Goal: Information Seeking & Learning: Learn about a topic

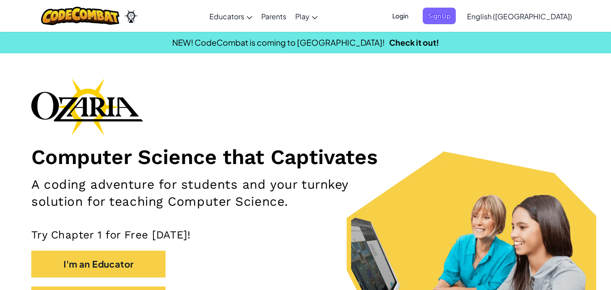
click at [414, 10] on span "Login" at bounding box center [400, 16] width 27 height 17
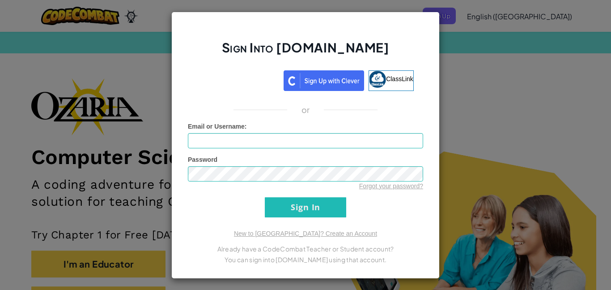
click at [575, 201] on div "Sign Into Ozaria.com ClassLink or Unknown Error Email or Username : Password Fo…" at bounding box center [305, 145] width 611 height 290
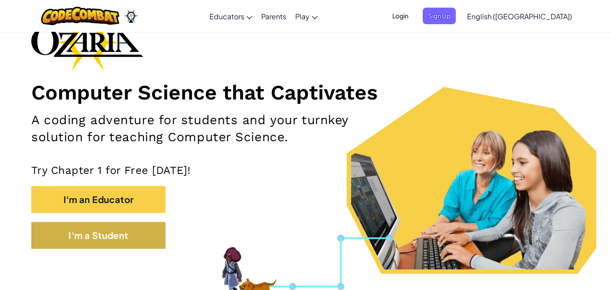
scroll to position [68, 0]
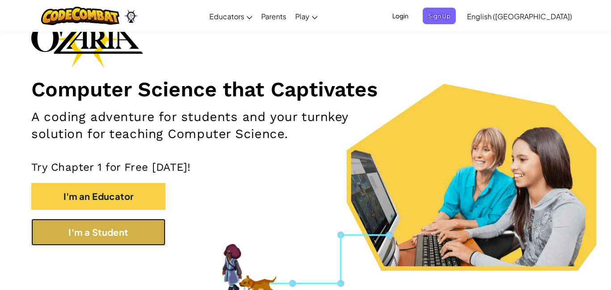
click at [126, 230] on button "I'm a Student" at bounding box center [98, 231] width 134 height 27
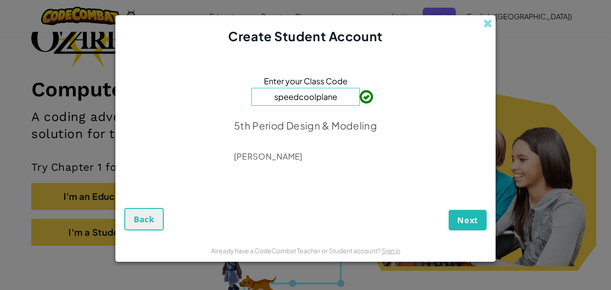
type input "speedcoolplane"
click at [480, 217] on button "Next" at bounding box center [468, 219] width 38 height 21
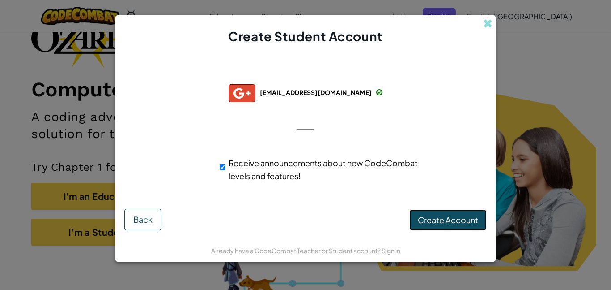
click at [434, 211] on button "Create Account" at bounding box center [448, 219] width 77 height 21
click at [440, 223] on button "Create Account" at bounding box center [448, 219] width 77 height 21
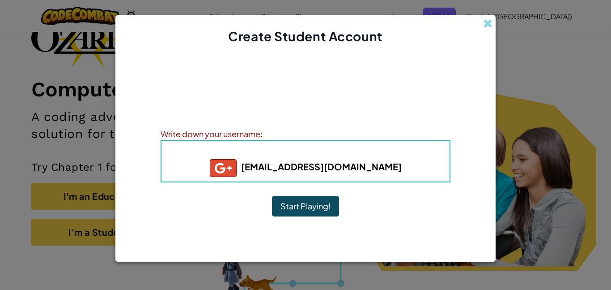
click at [323, 205] on button "Start Playing!" at bounding box center [305, 206] width 67 height 21
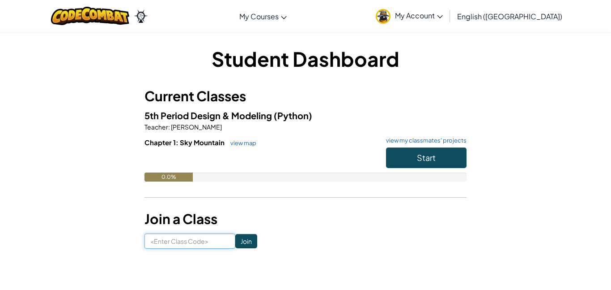
click at [169, 236] on input at bounding box center [190, 240] width 91 height 15
type input "speedcoolplane"
click at [245, 243] on input "Join" at bounding box center [246, 241] width 22 height 14
click at [433, 165] on button "Start" at bounding box center [426, 157] width 81 height 21
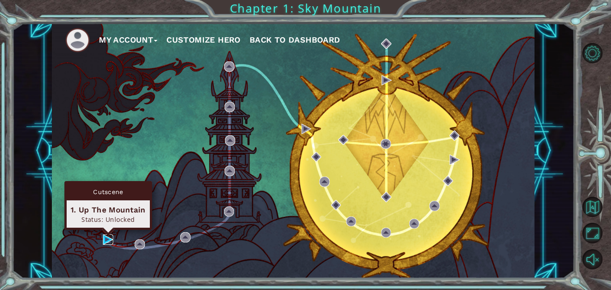
click at [107, 240] on img at bounding box center [108, 239] width 10 height 10
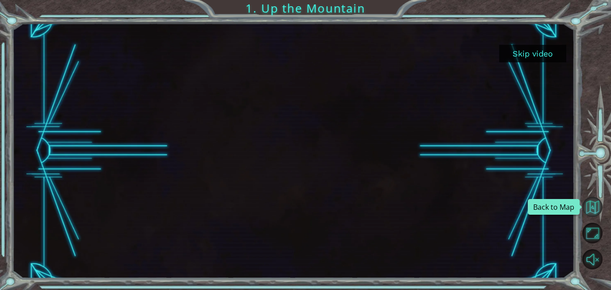
click at [595, 210] on button "Back to Map" at bounding box center [593, 207] width 20 height 20
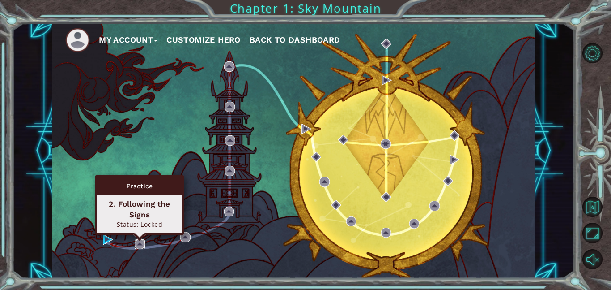
click at [145, 244] on img at bounding box center [140, 244] width 10 height 10
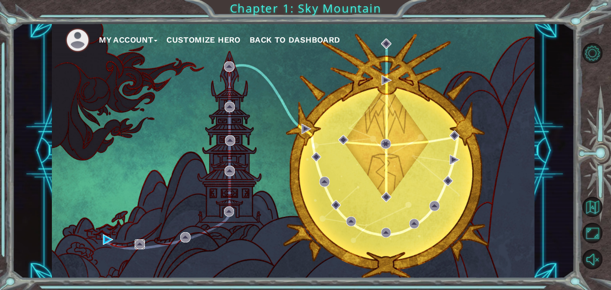
click at [138, 243] on img at bounding box center [140, 244] width 10 height 10
click at [102, 235] on div "My Account Customize Hero Back to Dashboard" at bounding box center [293, 150] width 483 height 255
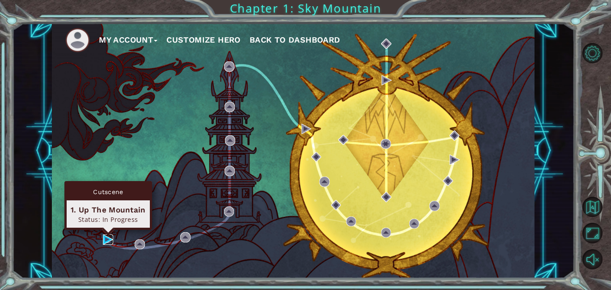
click at [107, 238] on img at bounding box center [108, 239] width 10 height 10
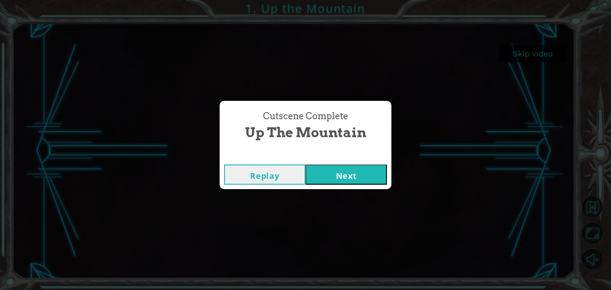
click at [360, 176] on button "Next" at bounding box center [346, 174] width 81 height 20
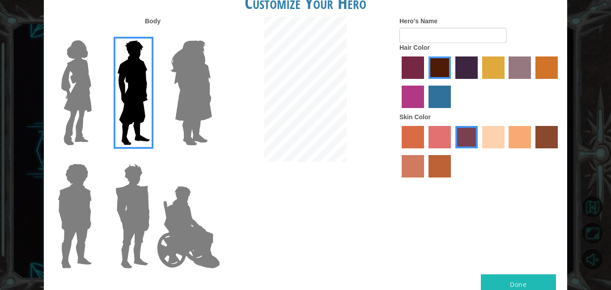
click at [82, 120] on img at bounding box center [77, 93] width 38 height 112
click at [95, 34] on input "Hero Connie" at bounding box center [95, 34] width 0 height 0
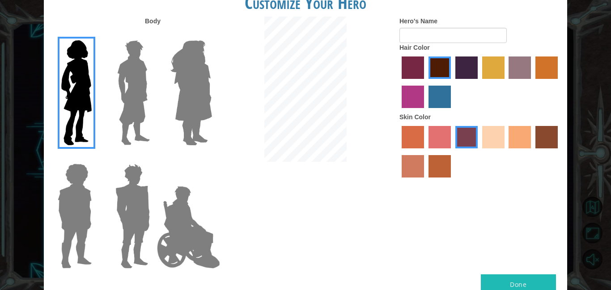
click at [184, 114] on img at bounding box center [191, 93] width 49 height 112
click at [212, 34] on input "Hero Amethyst" at bounding box center [212, 34] width 0 height 0
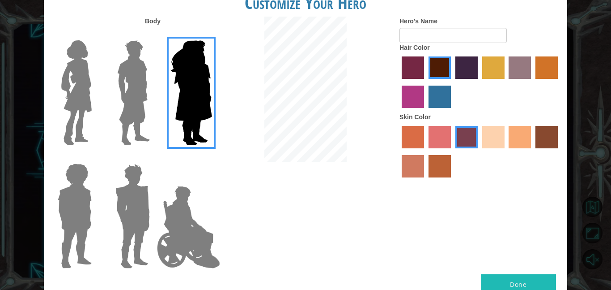
click at [103, 92] on div at bounding box center [131, 89] width 58 height 123
click at [83, 112] on img at bounding box center [77, 93] width 38 height 112
click at [95, 34] on input "Hero Connie" at bounding box center [95, 34] width 0 height 0
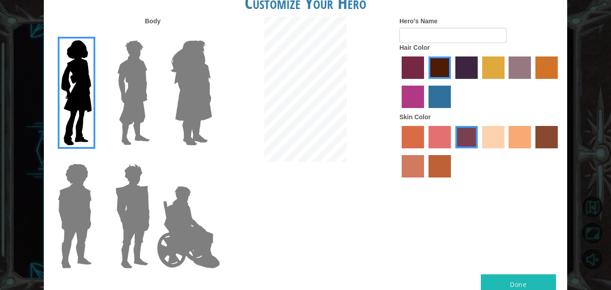
click at [85, 209] on img at bounding box center [74, 216] width 41 height 112
click at [95, 158] on input "Hero Steven" at bounding box center [95, 158] width 0 height 0
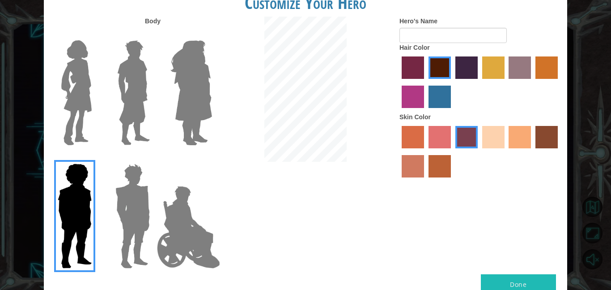
click at [116, 206] on img at bounding box center [133, 216] width 42 height 112
click at [154, 158] on input "Hero Garnet" at bounding box center [154, 158] width 0 height 0
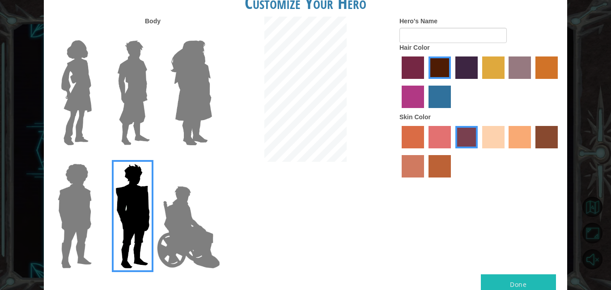
click at [181, 210] on img at bounding box center [189, 227] width 70 height 90
click at [212, 158] on input "Hero Jamie" at bounding box center [212, 158] width 0 height 0
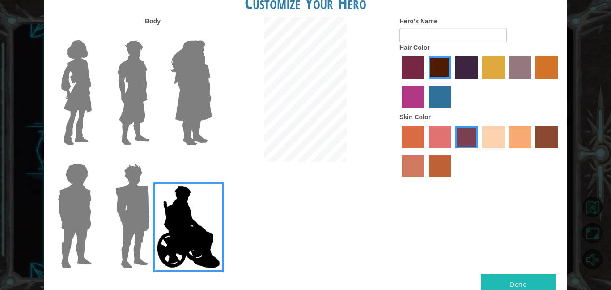
click at [107, 211] on div at bounding box center [131, 212] width 58 height 123
click at [86, 206] on img at bounding box center [74, 216] width 41 height 112
click at [95, 158] on input "Hero Steven" at bounding box center [95, 158] width 0 height 0
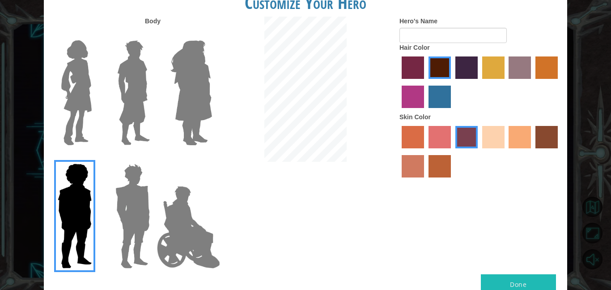
click at [96, 116] on div at bounding box center [73, 89] width 58 height 123
click at [191, 110] on img at bounding box center [191, 93] width 49 height 112
click at [212, 34] on input "Hero Amethyst" at bounding box center [212, 34] width 0 height 0
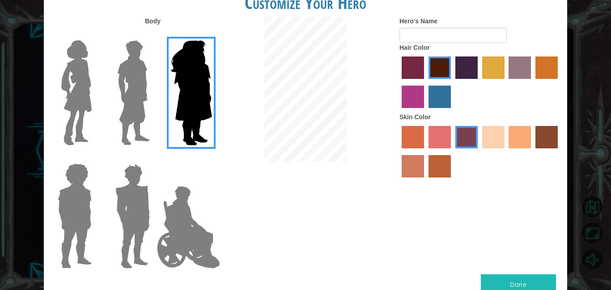
click at [122, 117] on img at bounding box center [134, 93] width 40 height 112
click at [154, 34] on input "Hero Lars" at bounding box center [154, 34] width 0 height 0
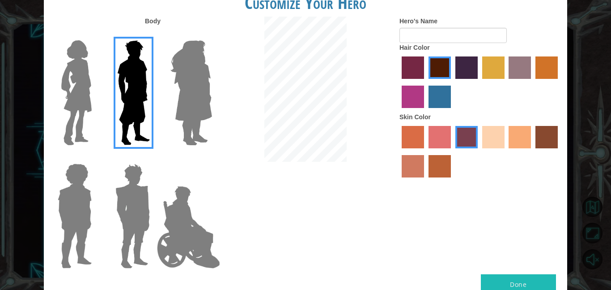
click at [84, 114] on img at bounding box center [77, 93] width 38 height 112
click at [95, 34] on input "Hero Connie" at bounding box center [95, 34] width 0 height 0
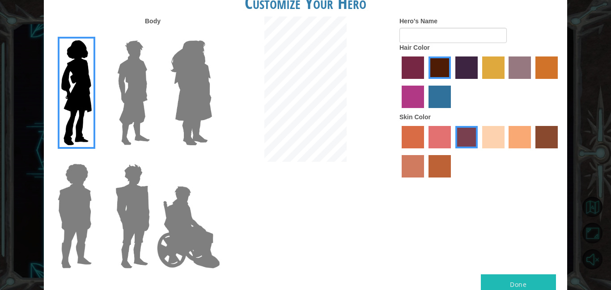
click at [146, 111] on img at bounding box center [134, 93] width 40 height 112
click at [154, 34] on input "Hero Lars" at bounding box center [154, 34] width 0 height 0
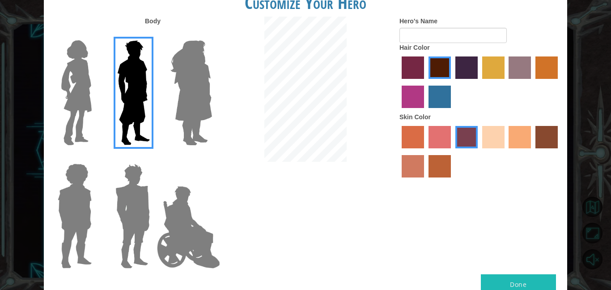
click at [169, 112] on img at bounding box center [191, 93] width 49 height 112
click at [212, 34] on input "Hero Amethyst" at bounding box center [212, 34] width 0 height 0
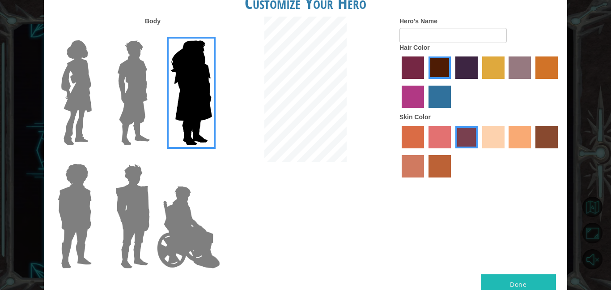
click at [80, 80] on img at bounding box center [77, 93] width 38 height 112
click at [95, 34] on input "Hero Connie" at bounding box center [95, 34] width 0 height 0
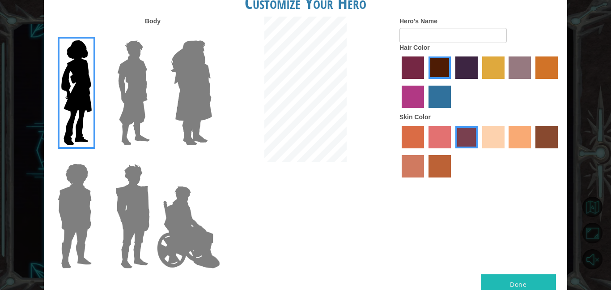
click at [500, 138] on label "sandy beach skin color" at bounding box center [494, 137] width 22 height 22
click at [479, 151] on input "sandy beach skin color" at bounding box center [479, 151] width 0 height 0
click at [490, 70] on label "tulip tree hair color" at bounding box center [494, 67] width 22 height 22
click at [479, 82] on input "tulip tree hair color" at bounding box center [479, 82] width 0 height 0
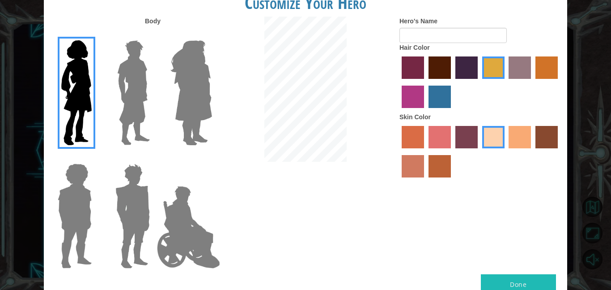
click at [419, 72] on label "paprika hair color" at bounding box center [413, 67] width 22 height 22
click at [399, 82] on input "paprika hair color" at bounding box center [399, 82] width 0 height 0
click at [412, 99] on label "medium red violet hair color" at bounding box center [413, 96] width 22 height 22
click at [560, 82] on input "medium red violet hair color" at bounding box center [560, 82] width 0 height 0
click at [406, 78] on label "paprika hair color" at bounding box center [413, 67] width 22 height 22
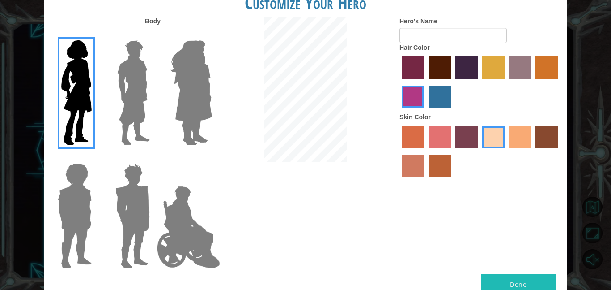
click at [399, 82] on input "paprika hair color" at bounding box center [399, 82] width 0 height 0
click at [432, 74] on label "maroon hair color" at bounding box center [440, 67] width 22 height 22
click at [426, 82] on input "maroon hair color" at bounding box center [426, 82] width 0 height 0
click at [421, 69] on label "paprika hair color" at bounding box center [413, 67] width 22 height 22
click at [399, 82] on input "paprika hair color" at bounding box center [399, 82] width 0 height 0
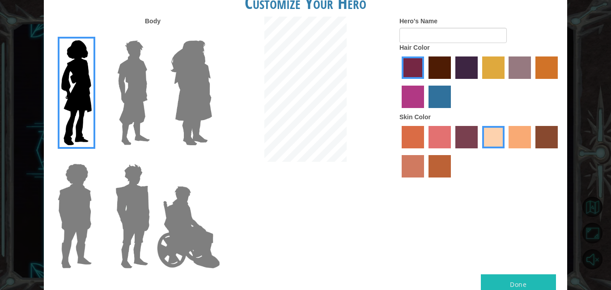
click at [194, 91] on img at bounding box center [191, 93] width 49 height 112
click at [212, 34] on input "Hero Amethyst" at bounding box center [212, 34] width 0 height 0
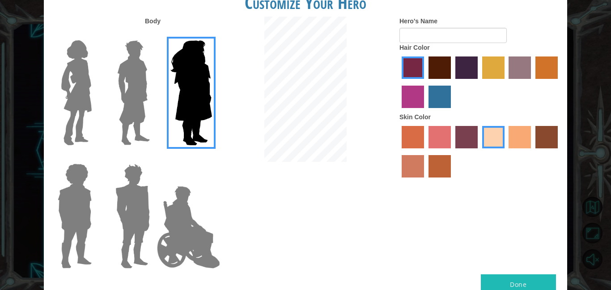
click at [179, 197] on img at bounding box center [189, 227] width 70 height 90
click at [212, 158] on input "Hero Jamie" at bounding box center [212, 158] width 0 height 0
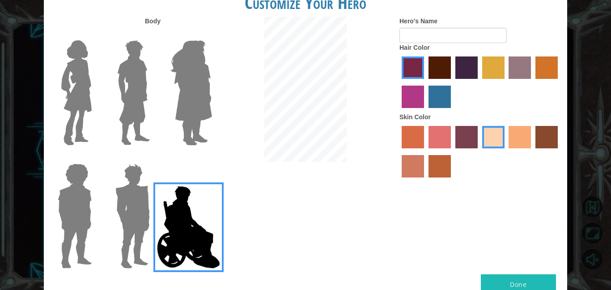
click at [140, 187] on img at bounding box center [133, 216] width 42 height 112
click at [154, 158] on input "Hero Garnet" at bounding box center [154, 158] width 0 height 0
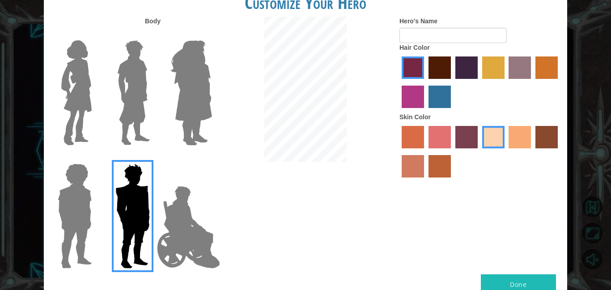
click at [68, 184] on img at bounding box center [74, 216] width 41 height 112
click at [95, 158] on input "Hero Steven" at bounding box center [95, 158] width 0 height 0
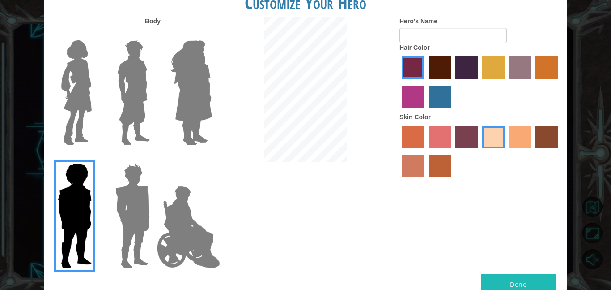
click at [136, 102] on img at bounding box center [134, 93] width 40 height 112
click at [154, 34] on input "Hero Lars" at bounding box center [154, 34] width 0 height 0
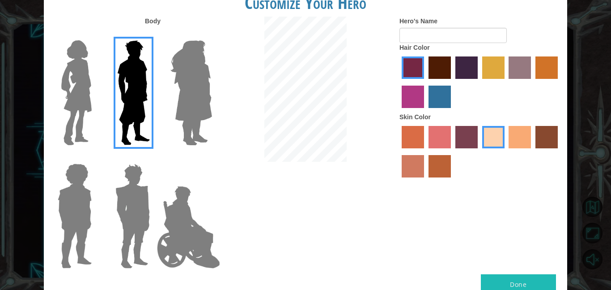
click at [200, 105] on img at bounding box center [191, 93] width 49 height 112
click at [212, 34] on input "Hero Amethyst" at bounding box center [212, 34] width 0 height 0
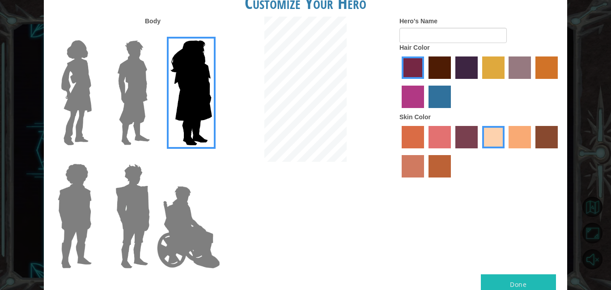
click at [73, 113] on img at bounding box center [77, 93] width 38 height 112
click at [95, 34] on input "Hero Connie" at bounding box center [95, 34] width 0 height 0
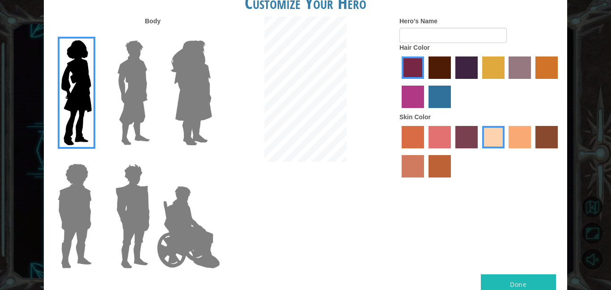
click at [172, 235] on img at bounding box center [189, 227] width 70 height 90
click at [212, 158] on input "Hero Jamie" at bounding box center [212, 158] width 0 height 0
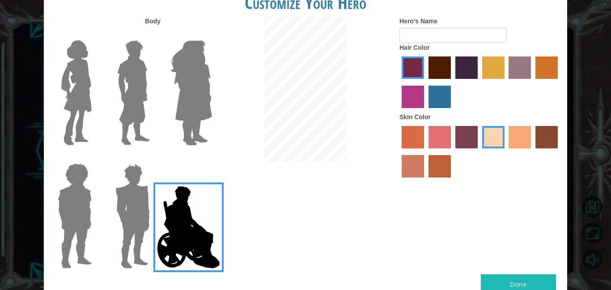
click at [17, 206] on div "Customize Your Hero Body Hero's Name Hair Color Skin Color Done" at bounding box center [305, 145] width 611 height 290
drag, startPoint x: 17, startPoint y: 206, endPoint x: 74, endPoint y: 203, distance: 57.8
click at [74, 203] on div "Customize Your Hero Body Hero's Name Hair Color Skin Color Done" at bounding box center [305, 145] width 611 height 290
click at [74, 203] on img at bounding box center [74, 216] width 41 height 112
click at [95, 158] on input "Hero Steven" at bounding box center [95, 158] width 0 height 0
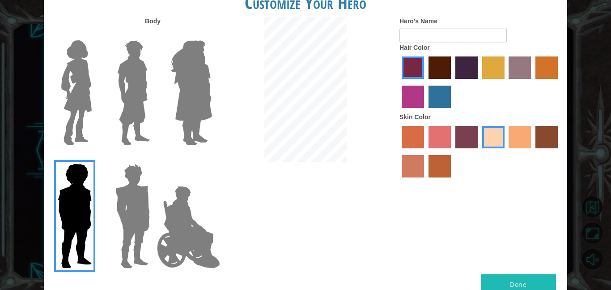
click at [87, 110] on img at bounding box center [77, 93] width 38 height 112
click at [95, 34] on input "Hero Connie" at bounding box center [95, 34] width 0 height 0
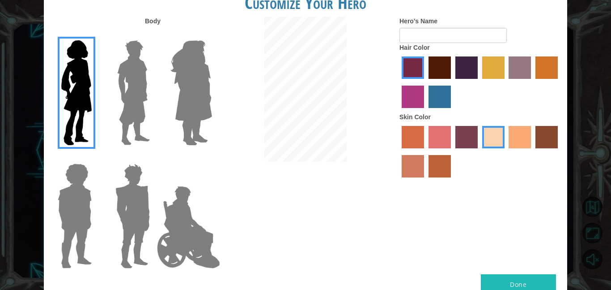
click at [127, 237] on img at bounding box center [133, 216] width 42 height 112
click at [154, 158] on input "Hero Garnet" at bounding box center [154, 158] width 0 height 0
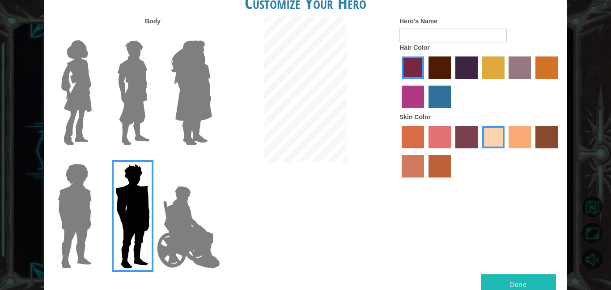
click at [123, 66] on img at bounding box center [134, 93] width 40 height 112
click at [154, 34] on input "Hero Lars" at bounding box center [154, 34] width 0 height 0
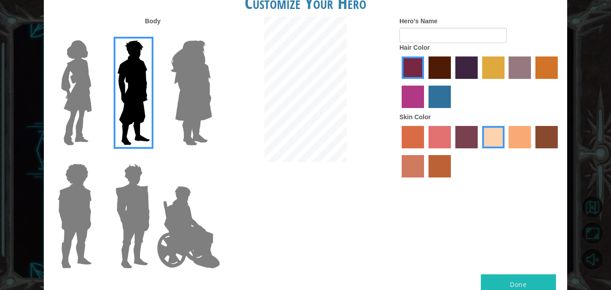
click at [63, 82] on img at bounding box center [77, 93] width 38 height 112
click at [95, 34] on input "Hero Connie" at bounding box center [95, 34] width 0 height 0
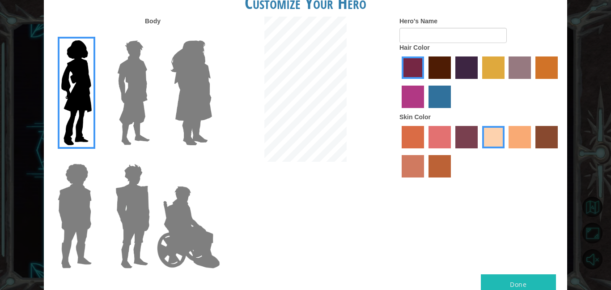
click at [449, 77] on label "maroon hair color" at bounding box center [440, 67] width 22 height 22
click at [426, 82] on input "maroon hair color" at bounding box center [426, 82] width 0 height 0
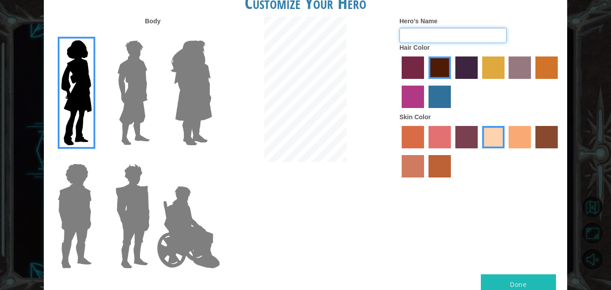
click at [416, 39] on input "Hero's Name" at bounding box center [453, 35] width 107 height 15
click at [493, 98] on div at bounding box center [480, 83] width 161 height 58
click at [418, 100] on label "medium red violet hair color" at bounding box center [413, 96] width 22 height 22
click at [560, 82] on input "medium red violet hair color" at bounding box center [560, 82] width 0 height 0
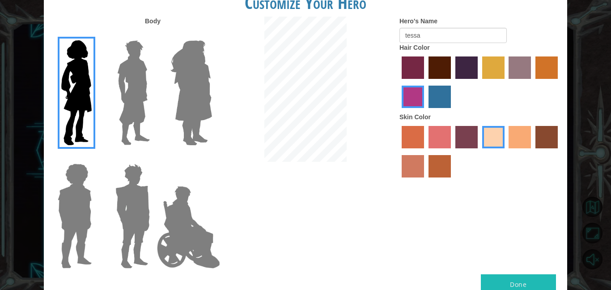
click at [413, 67] on label "paprika hair color" at bounding box center [413, 67] width 22 height 22
click at [399, 82] on input "paprika hair color" at bounding box center [399, 82] width 0 height 0
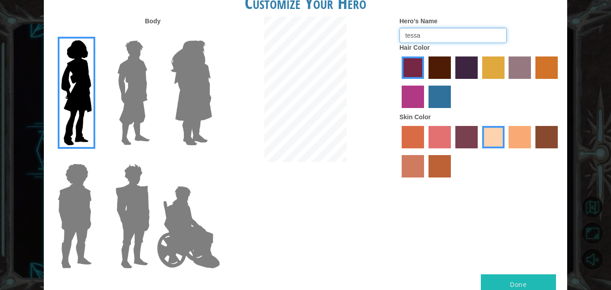
click at [475, 29] on input "tessa" at bounding box center [453, 35] width 107 height 15
type input "v"
type input "tessa"
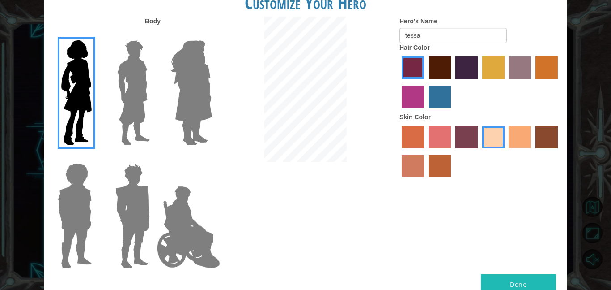
click at [331, 161] on div at bounding box center [305, 90] width 175 height 147
click at [189, 112] on img at bounding box center [191, 93] width 49 height 112
click at [212, 34] on input "Hero Amethyst" at bounding box center [212, 34] width 0 height 0
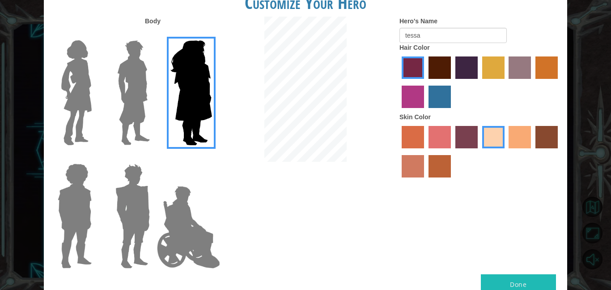
click at [94, 99] on img at bounding box center [77, 93] width 38 height 112
click at [95, 34] on input "Hero Connie" at bounding box center [95, 34] width 0 height 0
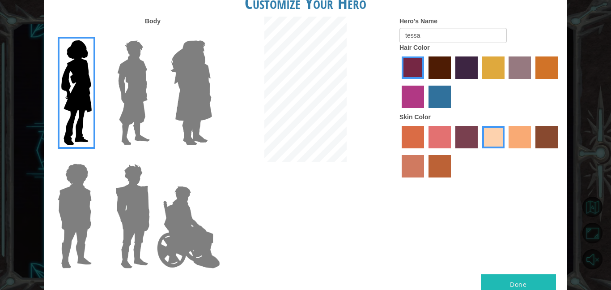
click at [447, 72] on label "maroon hair color" at bounding box center [440, 67] width 22 height 22
click at [426, 82] on input "maroon hair color" at bounding box center [426, 82] width 0 height 0
click at [447, 87] on label "lachmara hair color" at bounding box center [440, 96] width 22 height 22
click at [426, 111] on input "lachmara hair color" at bounding box center [426, 111] width 0 height 0
click at [410, 67] on label "paprika hair color" at bounding box center [413, 67] width 22 height 22
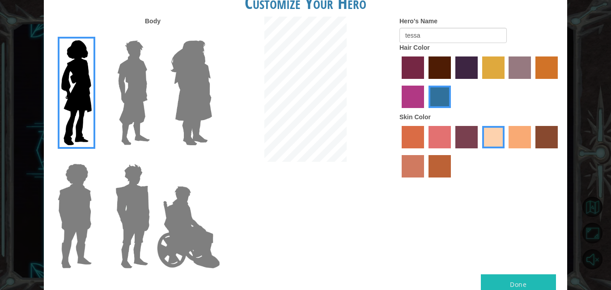
click at [399, 82] on input "paprika hair color" at bounding box center [399, 82] width 0 height 0
click at [439, 69] on label "maroon hair color" at bounding box center [440, 67] width 22 height 22
click at [426, 82] on input "maroon hair color" at bounding box center [426, 82] width 0 height 0
click at [462, 141] on label "tosca skin color" at bounding box center [467, 137] width 22 height 22
click at [453, 151] on input "tosca skin color" at bounding box center [453, 151] width 0 height 0
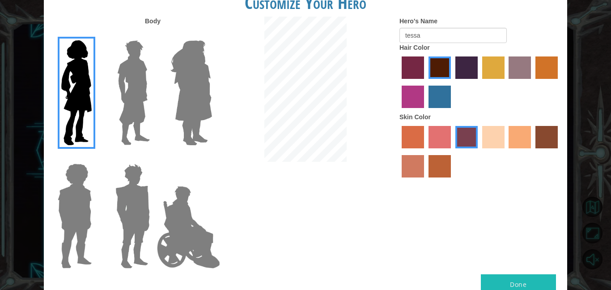
click at [496, 137] on label "sandy beach skin color" at bounding box center [494, 137] width 22 height 22
click at [479, 151] on input "sandy beach skin color" at bounding box center [479, 151] width 0 height 0
click at [433, 127] on label "froly skin color" at bounding box center [440, 137] width 22 height 22
click at [426, 151] on input "froly skin color" at bounding box center [426, 151] width 0 height 0
click at [421, 102] on label "medium red violet hair color" at bounding box center [413, 96] width 22 height 22
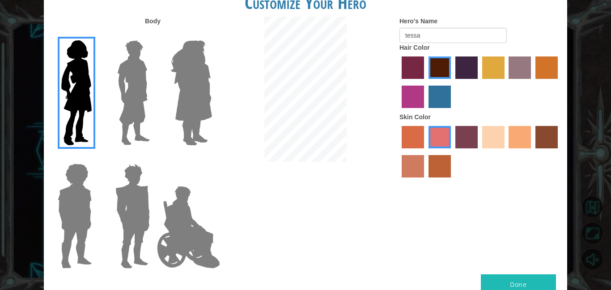
click at [560, 82] on input "medium red violet hair color" at bounding box center [560, 82] width 0 height 0
click at [409, 76] on label "paprika hair color" at bounding box center [413, 67] width 22 height 22
click at [399, 82] on input "paprika hair color" at bounding box center [399, 82] width 0 height 0
click at [455, 136] on div at bounding box center [480, 153] width 161 height 58
click at [459, 137] on label "tosca skin color" at bounding box center [467, 137] width 22 height 22
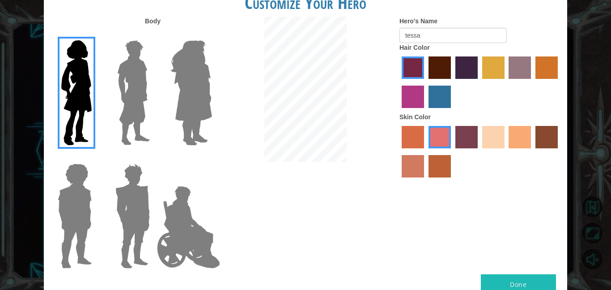
click at [453, 151] on input "tosca skin color" at bounding box center [453, 151] width 0 height 0
click at [492, 137] on label "sandy beach skin color" at bounding box center [494, 137] width 22 height 22
click at [479, 151] on input "sandy beach skin color" at bounding box center [479, 151] width 0 height 0
click at [445, 68] on label "maroon hair color" at bounding box center [440, 67] width 22 height 22
click at [426, 82] on input "maroon hair color" at bounding box center [426, 82] width 0 height 0
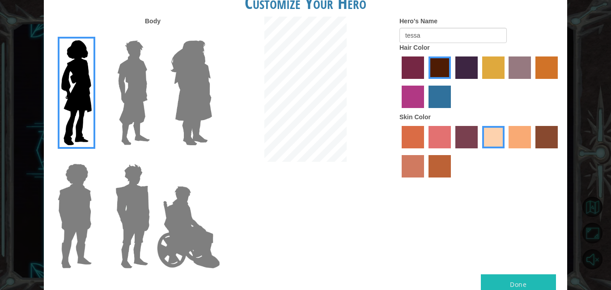
click at [419, 74] on label "paprika hair color" at bounding box center [413, 67] width 22 height 22
click at [399, 82] on input "paprika hair color" at bounding box center [399, 82] width 0 height 0
click at [513, 286] on button "Done" at bounding box center [518, 284] width 75 height 20
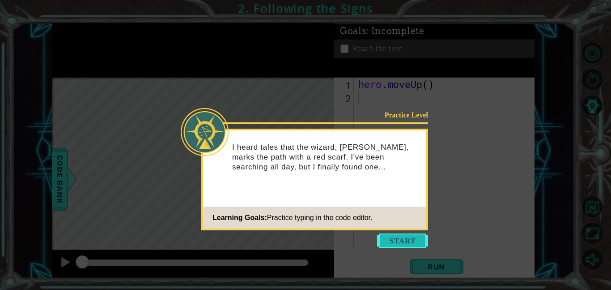
click at [390, 242] on button "Start" at bounding box center [402, 240] width 51 height 14
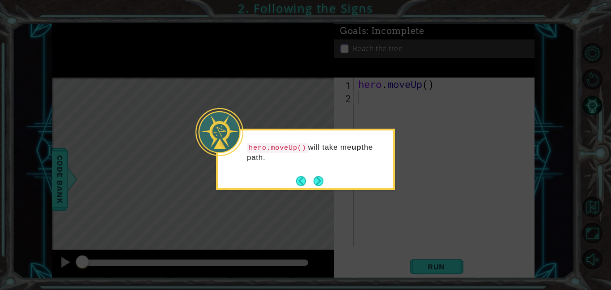
click at [325, 183] on div "hero.moveUp() will take me up the path." at bounding box center [305, 158] width 179 height 61
click at [317, 182] on button "Next" at bounding box center [318, 180] width 11 height 11
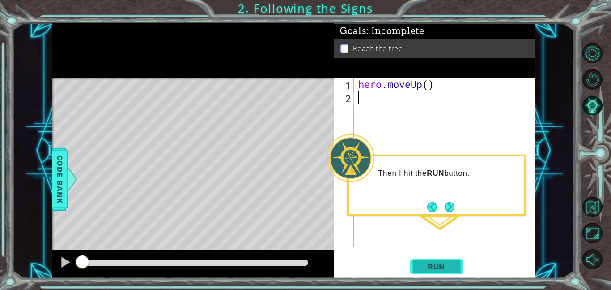
click at [415, 266] on button "Run" at bounding box center [437, 266] width 54 height 20
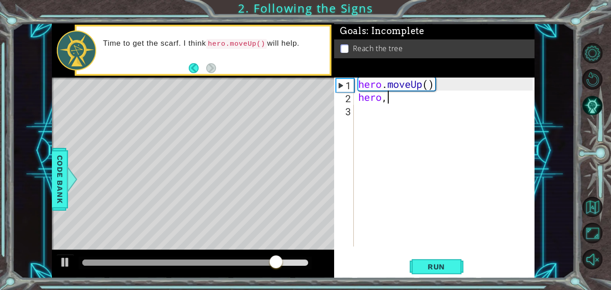
type textarea "hero"
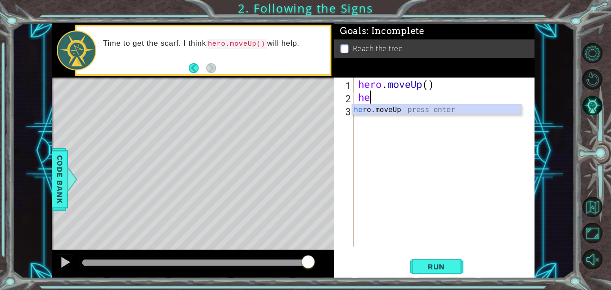
type textarea "h"
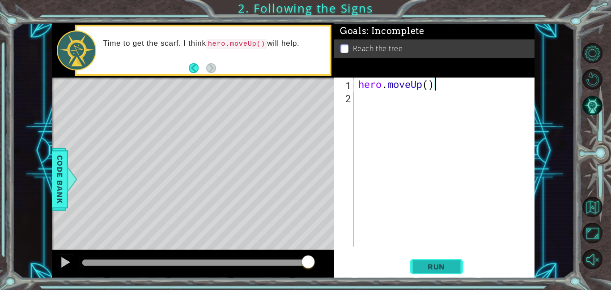
type textarea "hero.moveUp()"
click at [452, 265] on span "Run" at bounding box center [436, 266] width 35 height 9
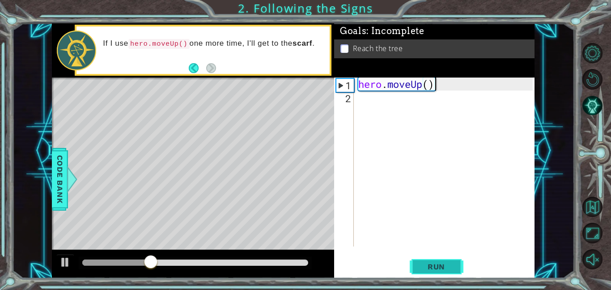
click at [449, 261] on button "Run" at bounding box center [437, 266] width 54 height 20
click at [380, 102] on div "hero . moveUp ( )" at bounding box center [447, 174] width 181 height 195
type textarea "h"
click at [443, 263] on span "Run" at bounding box center [436, 266] width 35 height 9
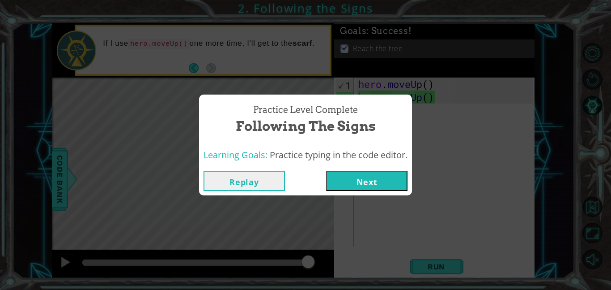
click at [362, 191] on div "Replay Next" at bounding box center [305, 180] width 213 height 29
click at [357, 185] on button "Next" at bounding box center [366, 181] width 81 height 20
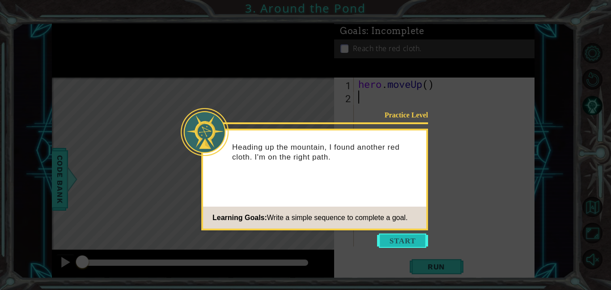
click at [400, 238] on button "Start" at bounding box center [402, 240] width 51 height 14
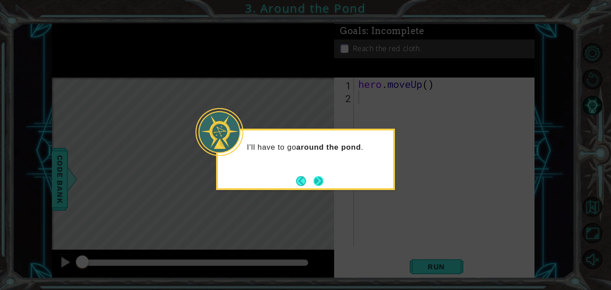
click at [320, 182] on button "Next" at bounding box center [319, 181] width 14 height 14
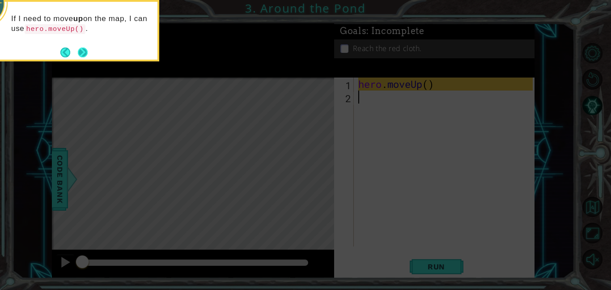
click at [83, 55] on button "Next" at bounding box center [83, 53] width 12 height 12
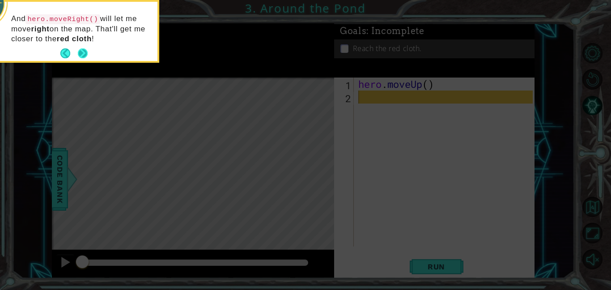
click at [85, 54] on button "Next" at bounding box center [83, 53] width 13 height 13
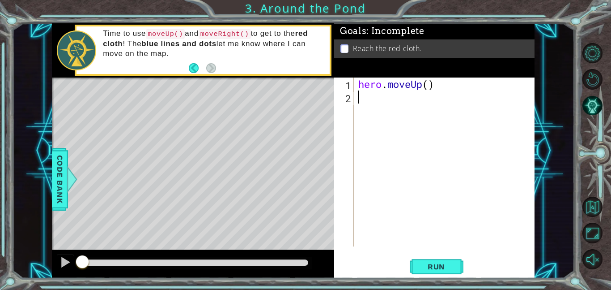
click at [394, 102] on div "hero . moveUp ( )" at bounding box center [447, 174] width 181 height 195
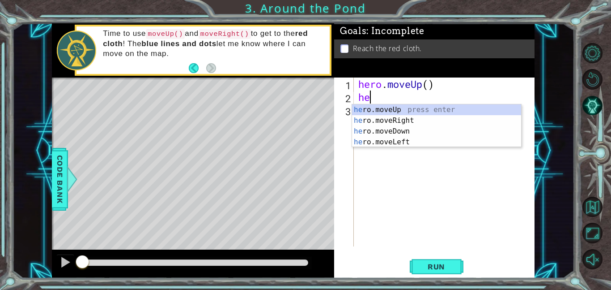
type textarea "her"
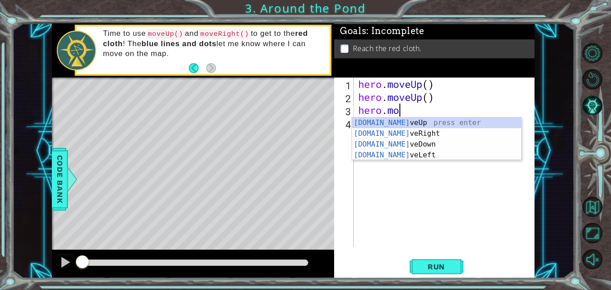
scroll to position [0, 1]
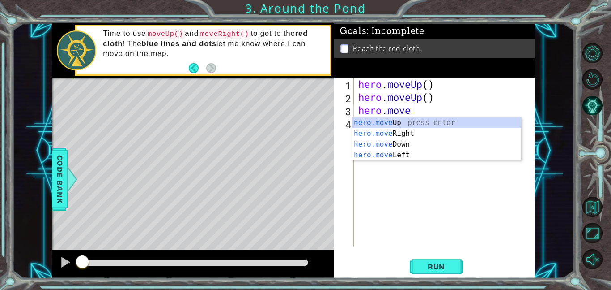
type textarea "hero.mover"
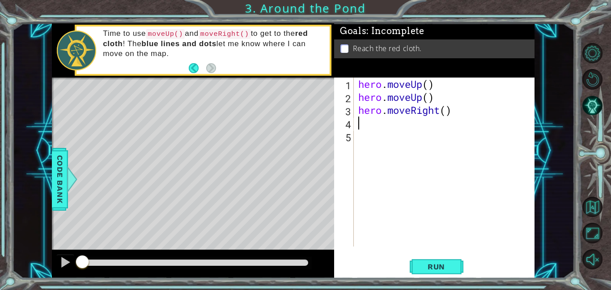
scroll to position [0, 0]
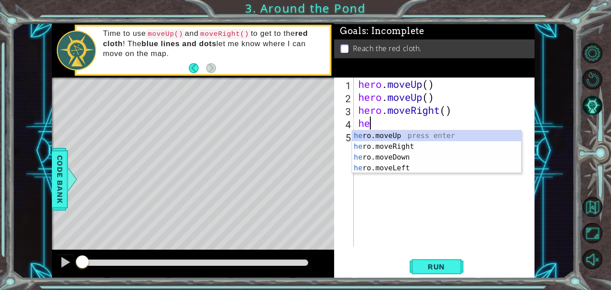
type textarea "her"
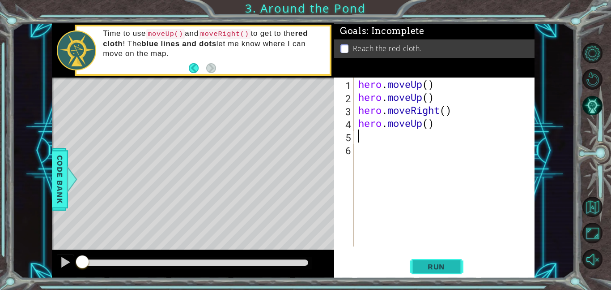
click at [451, 263] on span "Run" at bounding box center [436, 266] width 35 height 9
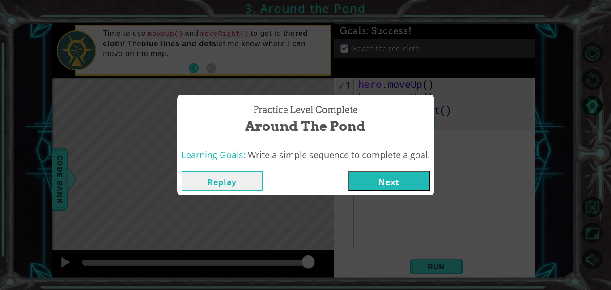
click at [382, 185] on button "Next" at bounding box center [389, 181] width 81 height 20
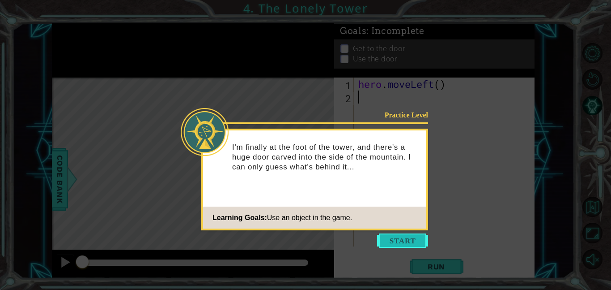
click at [405, 236] on button "Start" at bounding box center [402, 240] width 51 height 14
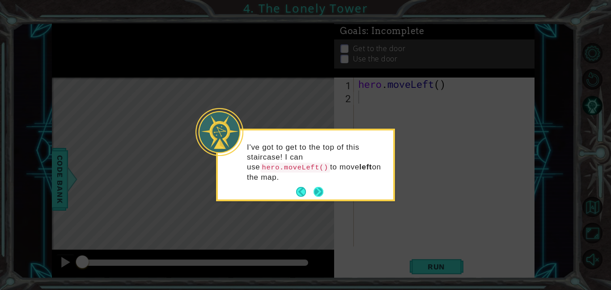
click at [316, 189] on button "Next" at bounding box center [318, 192] width 10 height 10
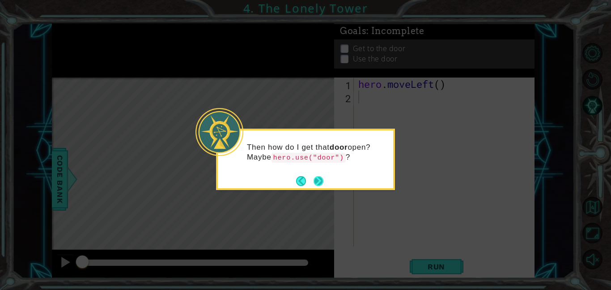
click at [317, 183] on button "Next" at bounding box center [318, 180] width 11 height 11
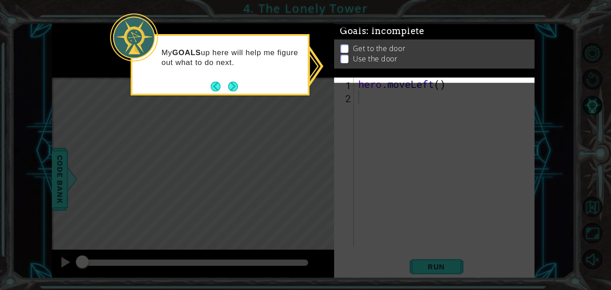
click at [377, 52] on ul "Get to the door Use the door" at bounding box center [434, 62] width 192 height 21
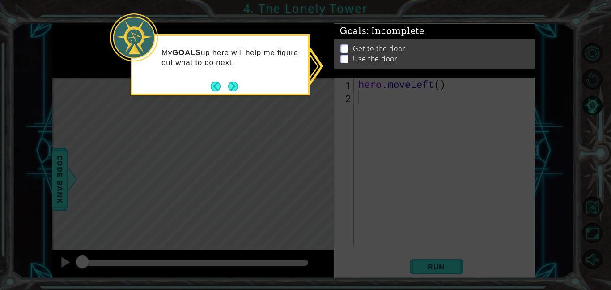
click at [377, 52] on p "Get to the door" at bounding box center [379, 54] width 52 height 10
click at [340, 72] on div "Goals : Incomplete Get to the door Use the door" at bounding box center [434, 53] width 201 height 54
click at [343, 56] on ul "Get to the door Use the door" at bounding box center [434, 60] width 192 height 21
click at [343, 64] on p at bounding box center [345, 68] width 8 height 9
click at [343, 56] on p at bounding box center [345, 58] width 8 height 9
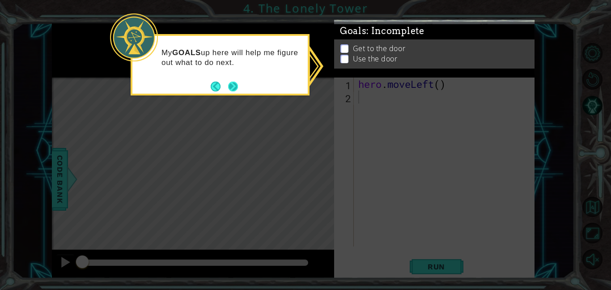
click at [233, 89] on button "Next" at bounding box center [233, 86] width 17 height 17
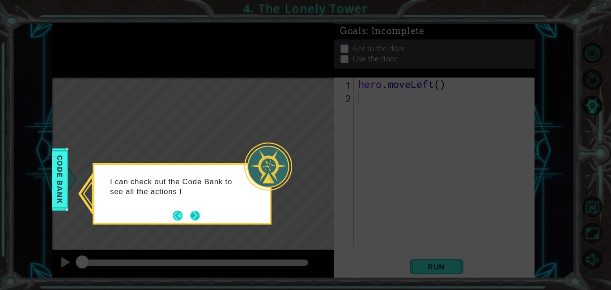
click at [197, 217] on button "Next" at bounding box center [194, 214] width 11 height 11
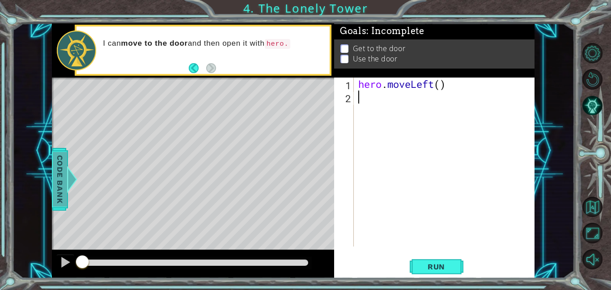
click at [54, 172] on span "Code Bank" at bounding box center [59, 179] width 14 height 55
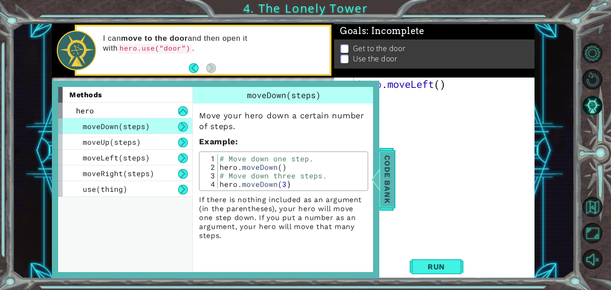
click at [389, 190] on span "Code Bank" at bounding box center [383, 179] width 14 height 55
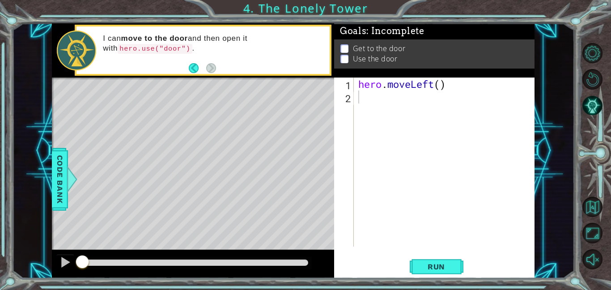
click at [382, 100] on div "hero . moveLeft ( )" at bounding box center [447, 174] width 181 height 195
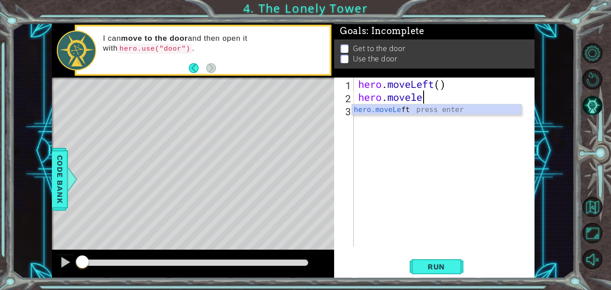
scroll to position [0, 3]
type textarea "hero.moveleft"
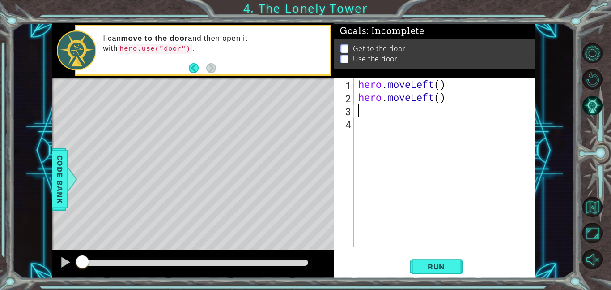
scroll to position [0, 0]
click at [470, 100] on div "hero . moveLeft ( ) hero . moveLeft ( )" at bounding box center [447, 174] width 181 height 195
type textarea "hero.moveLeft()"
click at [358, 104] on div "hero . moveLeft ( ) hero . moveLeft ( )" at bounding box center [447, 174] width 181 height 195
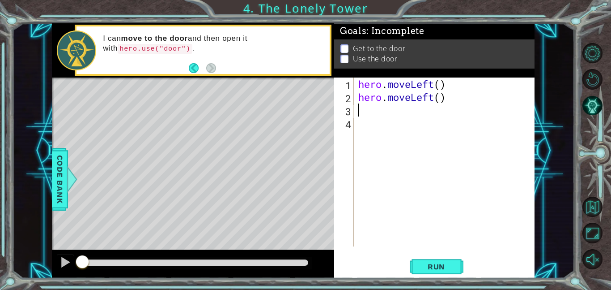
scroll to position [0, 0]
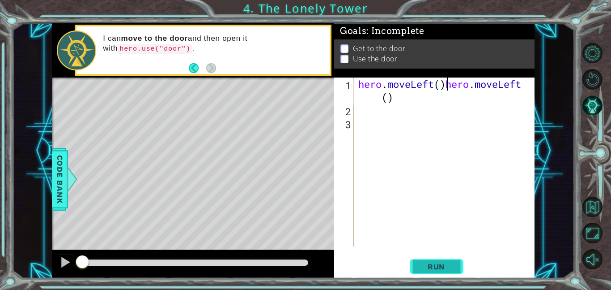
type textarea "hero.moveLeft()hero.moveLeft()"
click at [427, 269] on span "Run" at bounding box center [436, 266] width 35 height 9
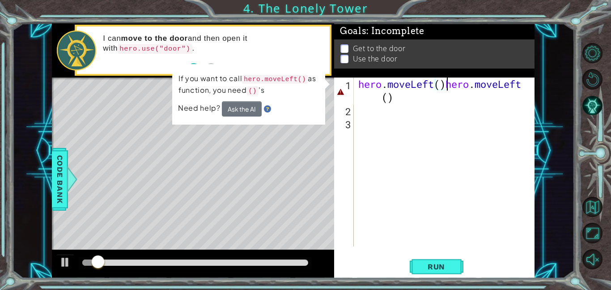
click at [365, 155] on div "hero . moveLeft ( ) hero . moveLeft ( )" at bounding box center [447, 181] width 181 height 208
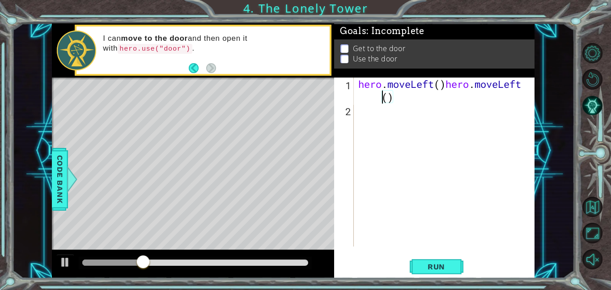
click at [370, 96] on div "hero . moveLeft ( ) hero . moveLeft ( )" at bounding box center [447, 181] width 181 height 208
click at [448, 88] on div "hero . moveLeft ( ) hero . moveLeft ( )" at bounding box center [447, 181] width 181 height 208
type textarea "hero.moveLeft()"
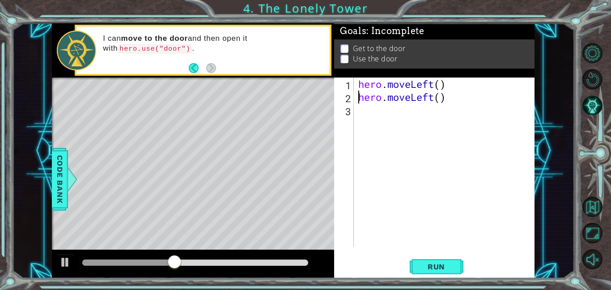
click at [395, 118] on div "hero . moveLeft ( ) hero . moveLeft ( )" at bounding box center [447, 174] width 181 height 195
click at [400, 107] on div "hero . moveLeft ( ) hero . moveLeft ( ) hero" at bounding box center [447, 174] width 181 height 195
type textarea "hero"
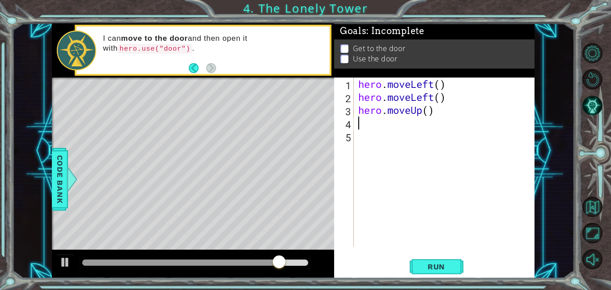
scroll to position [0, 0]
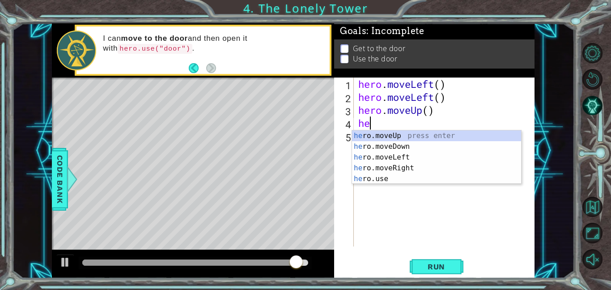
type textarea "her"
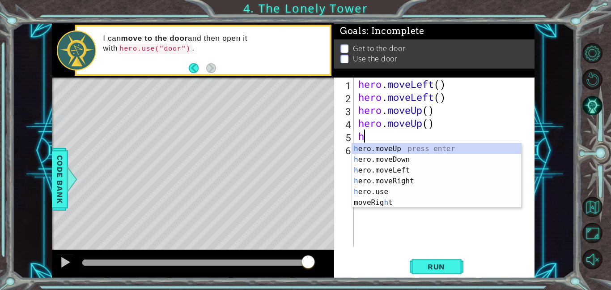
type textarea "her"
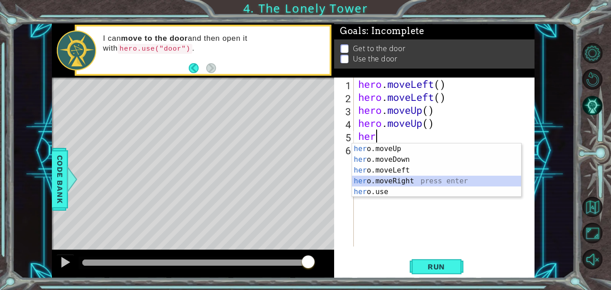
click at [392, 186] on div "her o.moveUp press enter her o.moveDown press enter her o.moveLeft press enter …" at bounding box center [436, 180] width 169 height 75
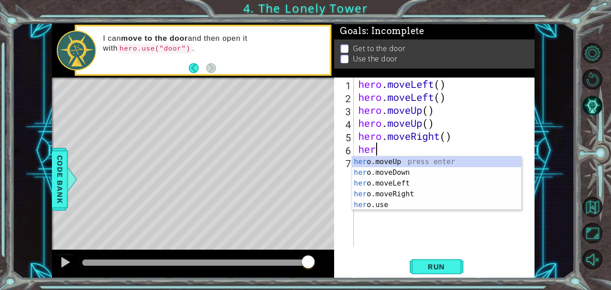
type textarea "hero"
click at [434, 192] on div "hero .moveUp press enter hero .moveDown press enter hero .moveLeft press enter …" at bounding box center [436, 193] width 169 height 75
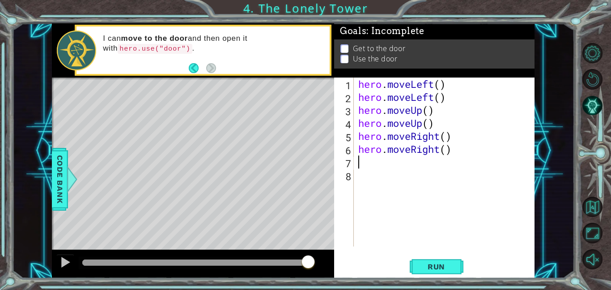
scroll to position [0, 0]
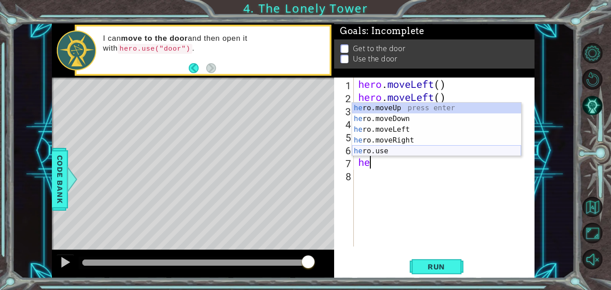
click at [404, 151] on div "he ro.moveUp press enter he ro.moveDown press enter he ro.moveLeft press enter …" at bounding box center [436, 140] width 169 height 75
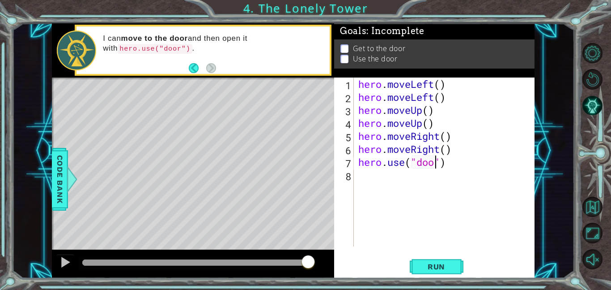
scroll to position [0, 4]
type textarea "hero.use("door")"
click at [440, 258] on button "Run" at bounding box center [437, 266] width 54 height 20
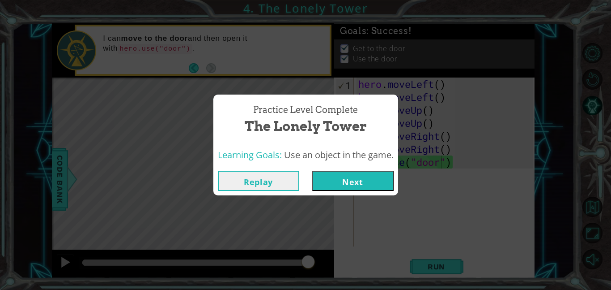
click at [353, 185] on button "Next" at bounding box center [352, 181] width 81 height 20
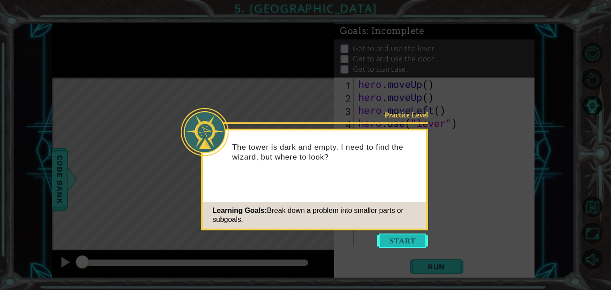
click at [397, 239] on button "Start" at bounding box center [402, 240] width 51 height 14
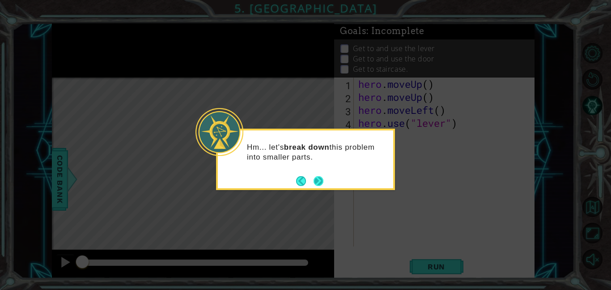
click at [320, 184] on button "Next" at bounding box center [319, 180] width 10 height 10
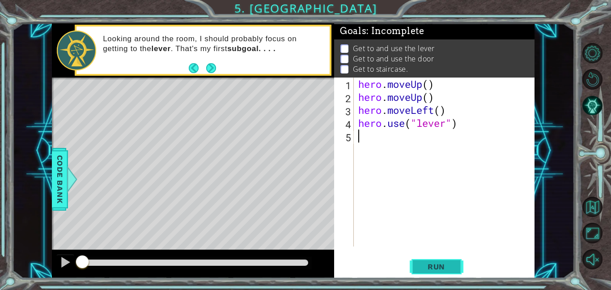
click at [421, 269] on span "Run" at bounding box center [436, 266] width 35 height 9
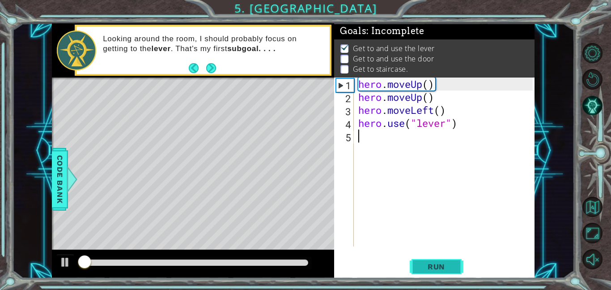
scroll to position [0, 0]
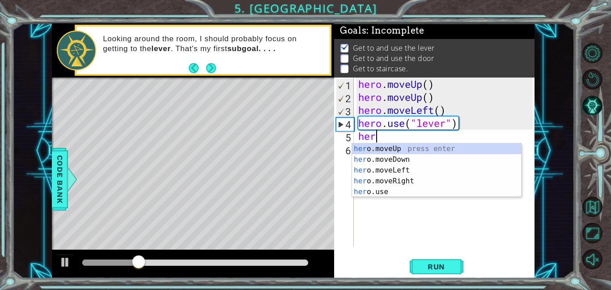
type textarea "hero"
click at [447, 180] on div "hero .moveUp press enter hero .moveDown press enter hero .moveLeft press enter …" at bounding box center [436, 180] width 169 height 75
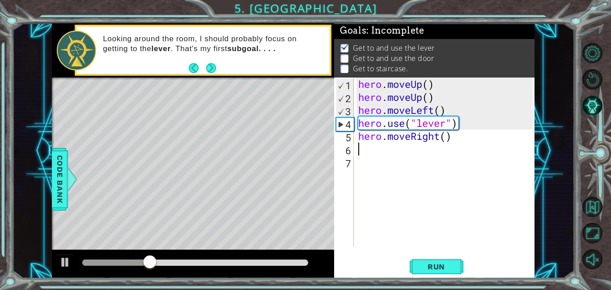
scroll to position [0, 0]
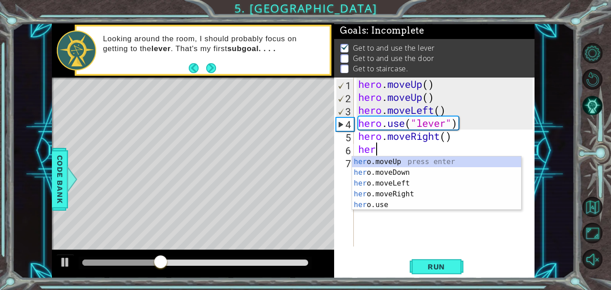
type textarea "hero"
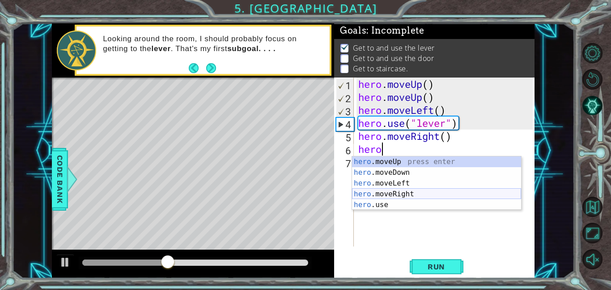
click at [431, 197] on div "hero .moveUp press enter hero .moveDown press enter hero .moveLeft press enter …" at bounding box center [436, 193] width 169 height 75
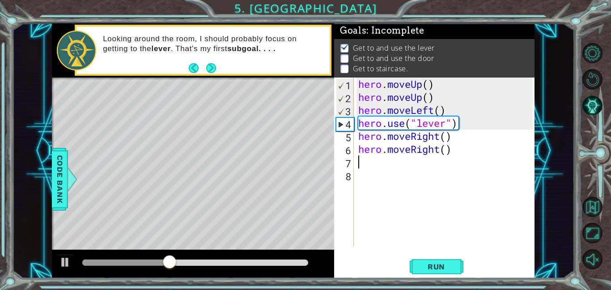
scroll to position [0, 0]
click at [431, 197] on div "hero . moveUp ( ) hero . moveUp ( ) hero . moveLeft ( ) hero . use ( "lever" ) …" at bounding box center [447, 174] width 181 height 195
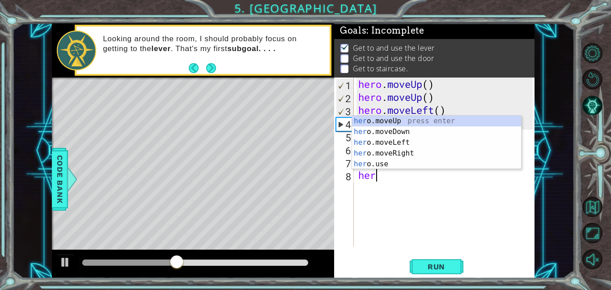
type textarea "hero"
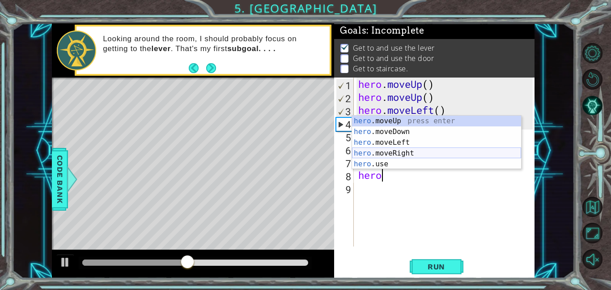
click at [424, 151] on div "hero .moveUp press enter hero .moveDown press enter hero .moveLeft press enter …" at bounding box center [436, 152] width 169 height 75
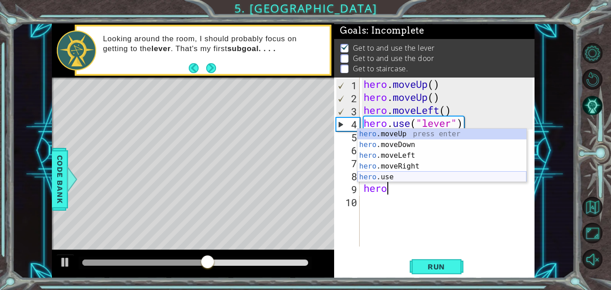
click at [391, 176] on div "hero .moveUp press enter hero .moveDown press enter hero .moveLeft press enter …" at bounding box center [442, 165] width 169 height 75
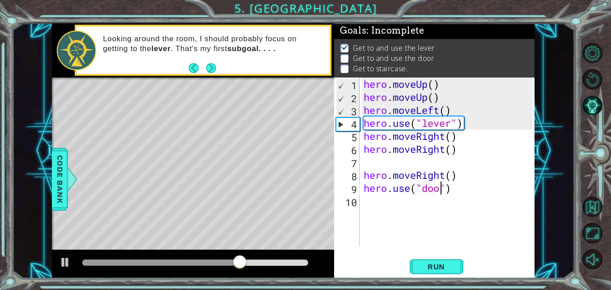
scroll to position [0, 4]
type textarea "hero.use("door")"
click at [437, 261] on button "Run" at bounding box center [437, 266] width 54 height 20
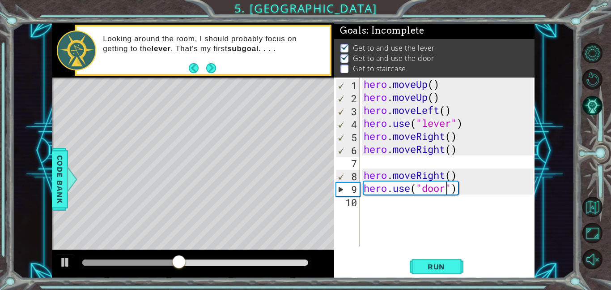
click at [394, 163] on div "hero . moveUp ( ) hero . moveUp ( ) hero . moveLeft ( ) hero . use ( "lever" ) …" at bounding box center [449, 174] width 175 height 195
type textarea "hero.moveRight()"
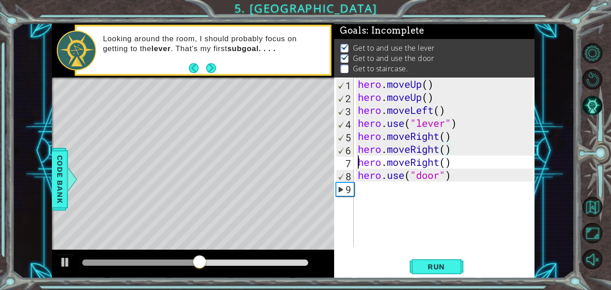
click at [359, 161] on div "hero . moveUp ( ) hero . moveUp ( ) hero . moveLeft ( ) hero . use ( "lever" ) …" at bounding box center [446, 174] width 181 height 195
click at [444, 273] on button "Run" at bounding box center [437, 266] width 54 height 20
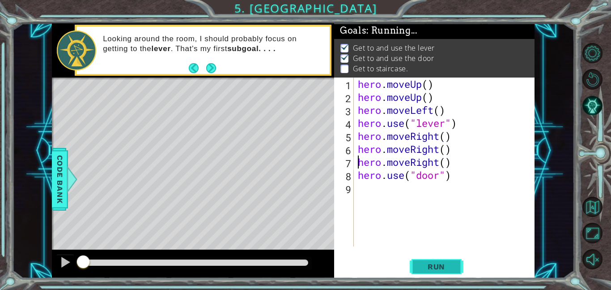
scroll to position [0, 0]
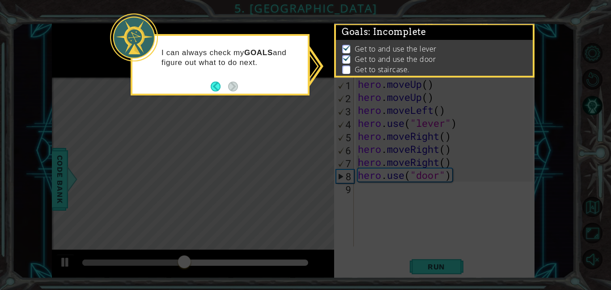
click at [283, 109] on icon at bounding box center [305, 145] width 611 height 290
click at [213, 86] on button "Back" at bounding box center [219, 86] width 17 height 10
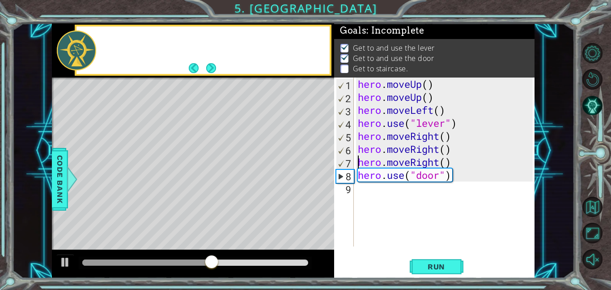
scroll to position [0, 0]
click at [209, 69] on button "Next" at bounding box center [211, 68] width 10 height 10
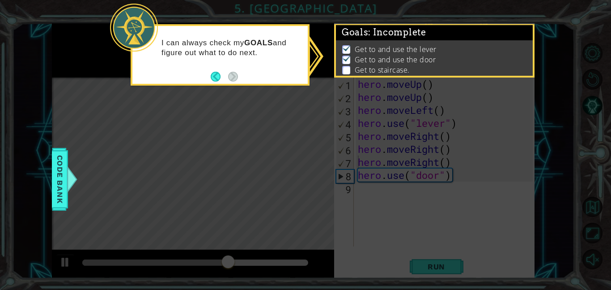
click at [321, 198] on icon at bounding box center [305, 145] width 611 height 290
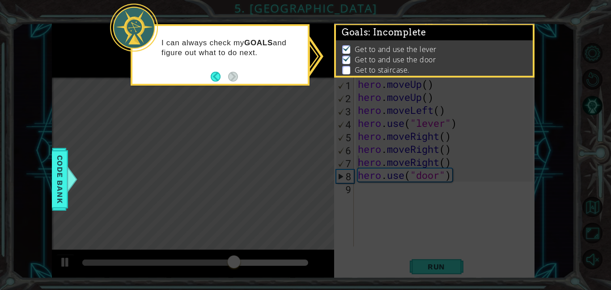
click at [321, 198] on icon at bounding box center [305, 145] width 611 height 290
click at [367, 74] on span "Get to staircase." at bounding box center [382, 70] width 55 height 10
click at [368, 116] on icon at bounding box center [305, 145] width 611 height 290
click at [95, 47] on icon at bounding box center [305, 145] width 611 height 290
click at [54, 201] on span "Code Bank" at bounding box center [60, 179] width 14 height 55
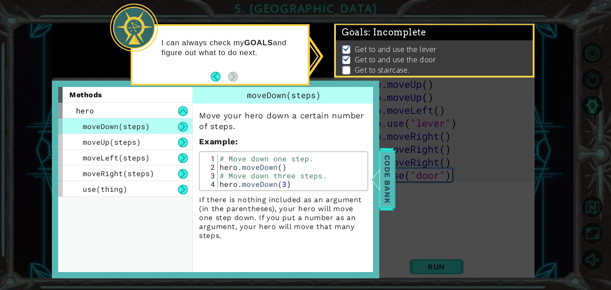
click at [385, 180] on span "Code Bank" at bounding box center [387, 179] width 14 height 55
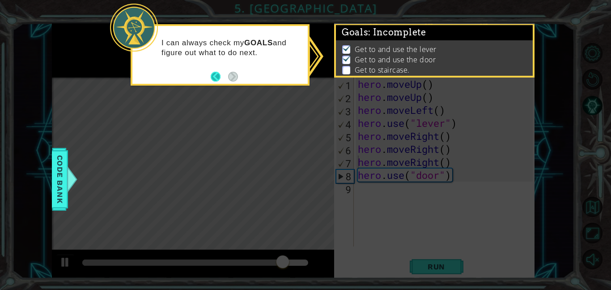
click at [214, 80] on button "Back" at bounding box center [219, 77] width 17 height 10
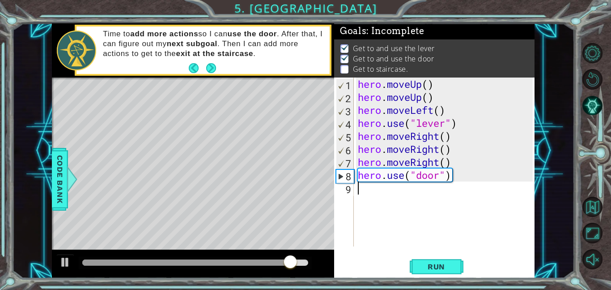
click at [401, 198] on div "hero . moveUp ( ) hero . moveUp ( ) hero . moveLeft ( ) hero . use ( "lever" ) …" at bounding box center [446, 174] width 181 height 195
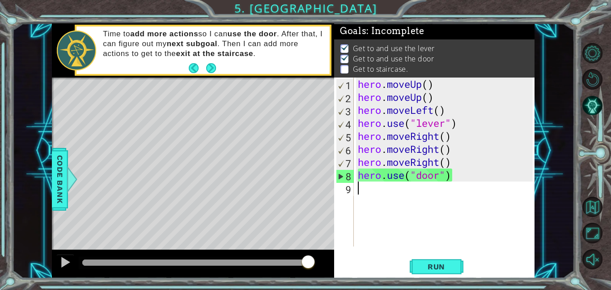
type textarea "h"
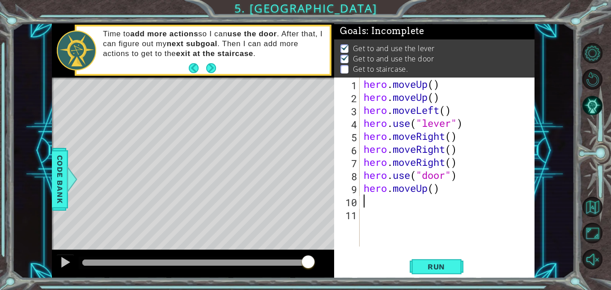
type textarea "h"
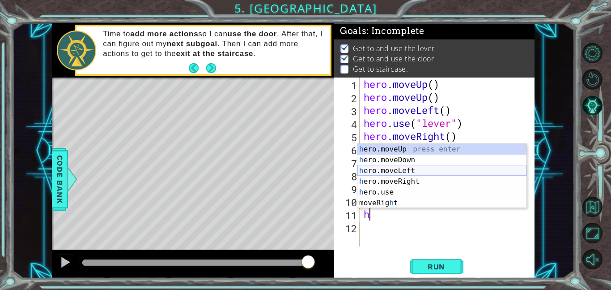
click at [410, 173] on div "h ero.moveUp press enter h ero.moveDown press enter h ero.moveLeft press enter …" at bounding box center [442, 187] width 169 height 86
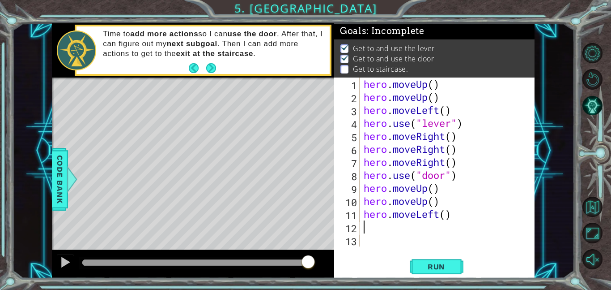
type textarea "h"
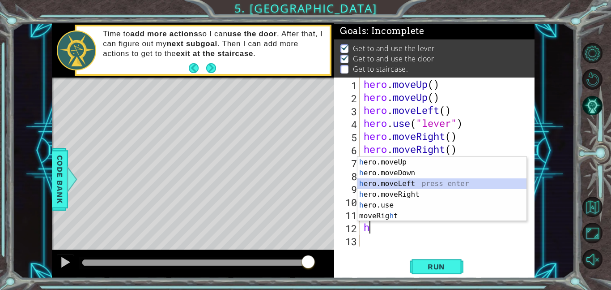
click at [401, 184] on div "h ero.moveUp press enter h ero.moveDown press enter h ero.moveLeft press enter …" at bounding box center [442, 200] width 169 height 86
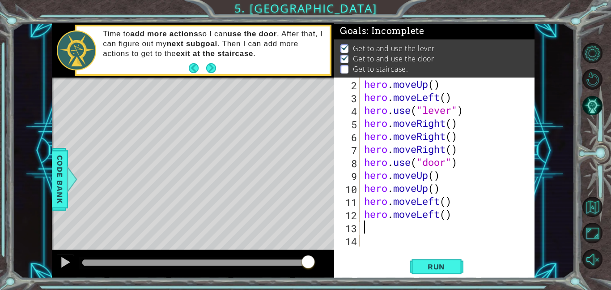
type textarea "h"
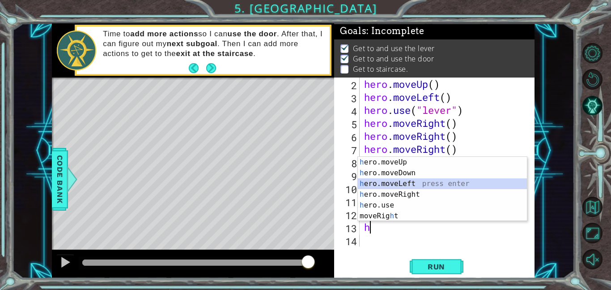
click at [406, 181] on div "h ero.moveUp press enter h ero.moveDown press enter h ero.moveLeft press enter …" at bounding box center [442, 200] width 169 height 86
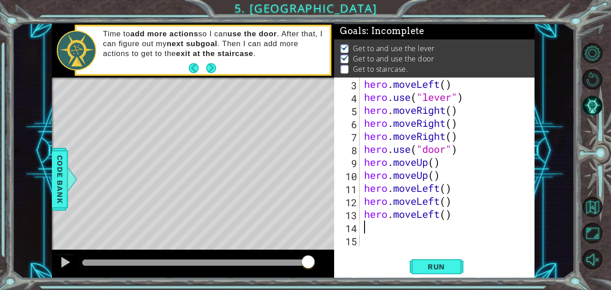
scroll to position [26, 0]
type textarea "h"
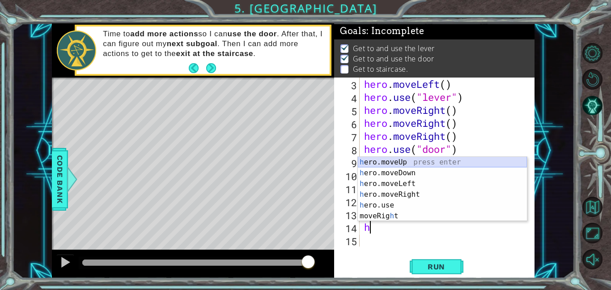
click at [390, 163] on div "h ero.moveUp press enter h ero.moveDown press enter h ero.moveLeft press enter …" at bounding box center [442, 200] width 169 height 86
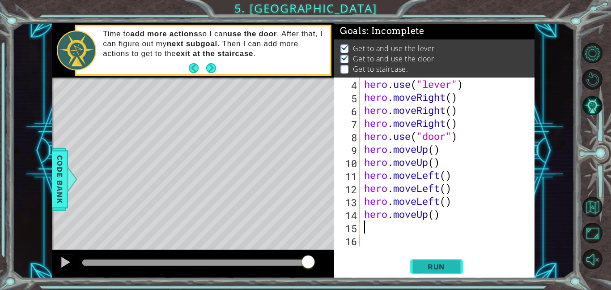
click at [437, 270] on span "Run" at bounding box center [436, 266] width 35 height 9
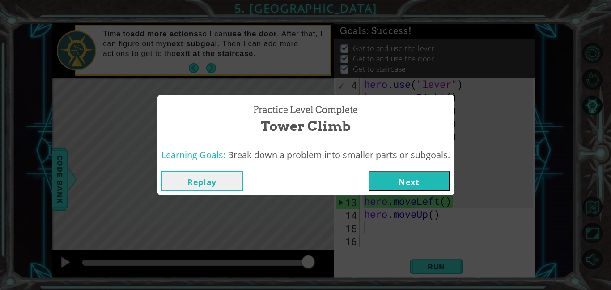
click at [408, 182] on button "Next" at bounding box center [409, 181] width 81 height 20
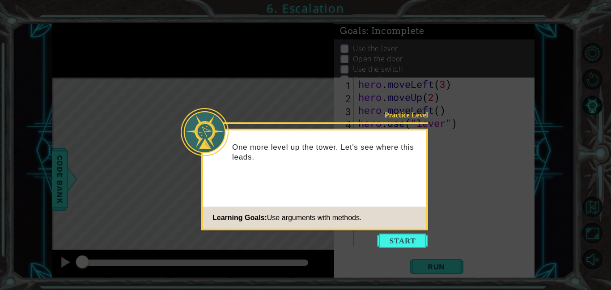
click at [405, 230] on div "Practice Level One more level up the tower. Let's see where this leads. Learnin…" at bounding box center [314, 179] width 227 height 102
click at [402, 246] on button "Start" at bounding box center [402, 240] width 51 height 14
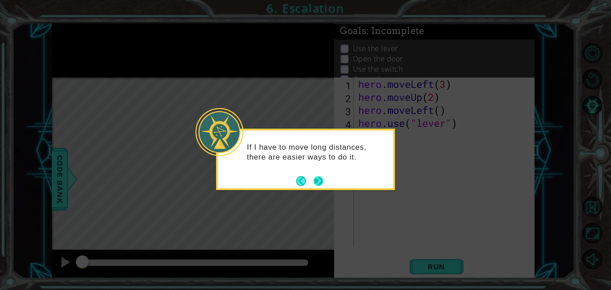
click at [320, 180] on button "Next" at bounding box center [318, 180] width 13 height 13
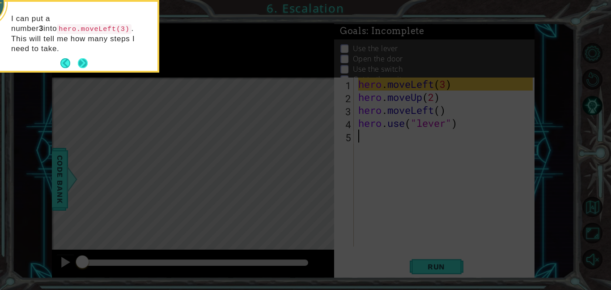
click at [81, 57] on button "Next" at bounding box center [83, 63] width 13 height 13
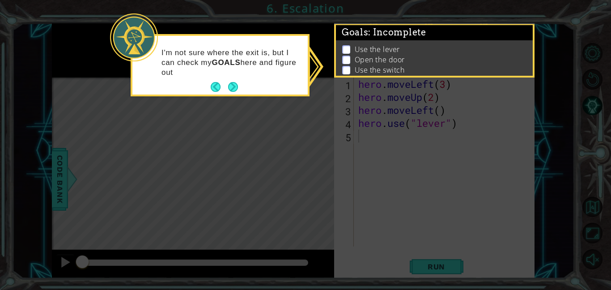
drag, startPoint x: 239, startPoint y: 83, endPoint x: 287, endPoint y: 52, distance: 57.7
click at [287, 52] on div "I'm not sure where the exit is, but I can check my GOALS here and figure out" at bounding box center [219, 65] width 175 height 59
click at [231, 94] on div "I'm not sure where the exit is, but I can check my GOALS here and figure out wh…" at bounding box center [220, 65] width 179 height 62
click at [234, 82] on button "Next" at bounding box center [233, 87] width 10 height 10
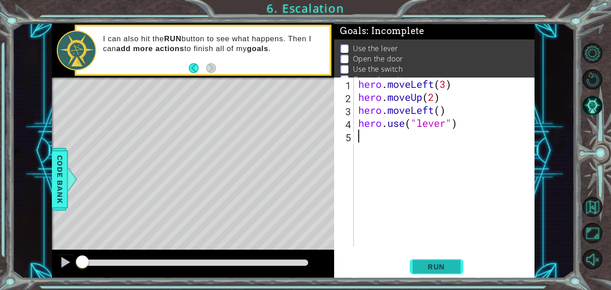
click at [438, 262] on span "Run" at bounding box center [436, 266] width 35 height 9
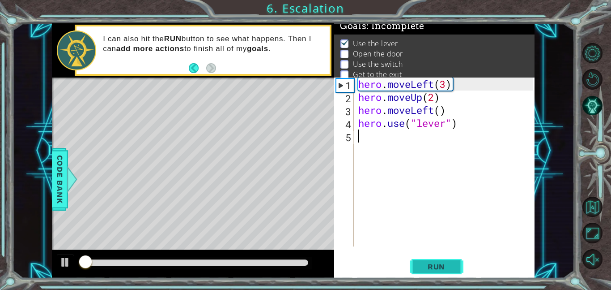
scroll to position [6, 0]
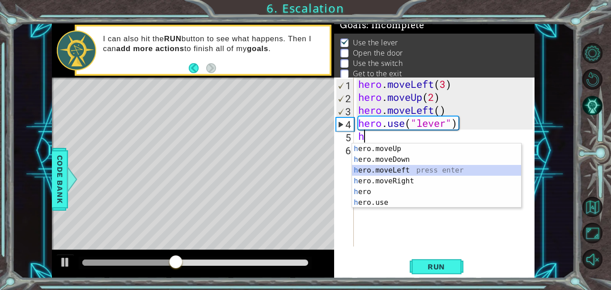
click at [402, 170] on div "h ero.moveUp press enter h ero.moveDown press enter h ero.moveLeft press enter …" at bounding box center [436, 186] width 169 height 86
type textarea "hero.moveLeft(1)"
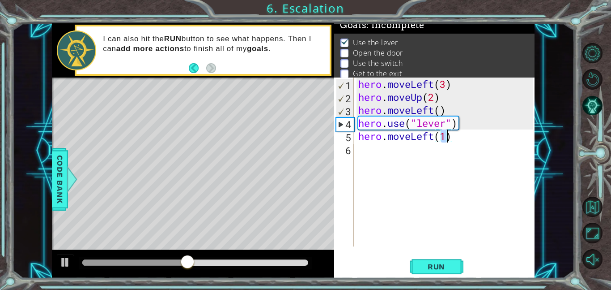
click at [373, 160] on div "hero . moveLeft ( 3 ) hero . moveUp ( 2 ) hero . moveLeft ( ) hero . use ( "lev…" at bounding box center [447, 174] width 181 height 195
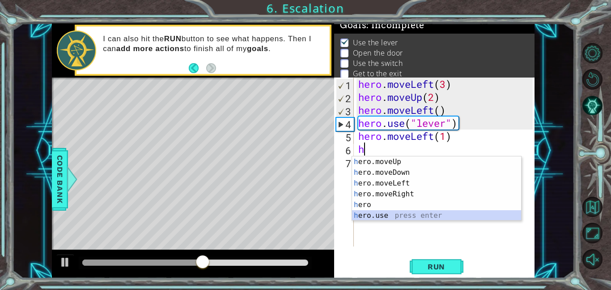
click at [389, 211] on div "h ero.moveUp press enter h ero.moveDown press enter h ero.moveLeft press enter …" at bounding box center [436, 199] width 169 height 86
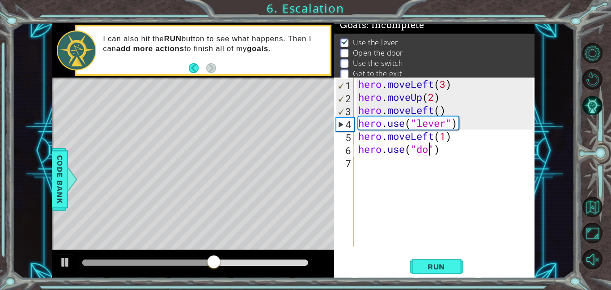
type textarea "hero.use("door")"
click at [373, 161] on div "hero . moveLeft ( 3 ) hero . moveUp ( 2 ) hero . moveLeft ( ) hero . use ( "lev…" at bounding box center [447, 174] width 181 height 195
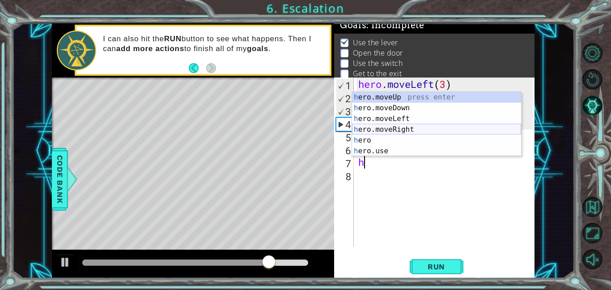
click at [404, 129] on div "h ero.moveUp press enter h ero.moveDown press enter h ero.moveLeft press enter …" at bounding box center [436, 135] width 169 height 86
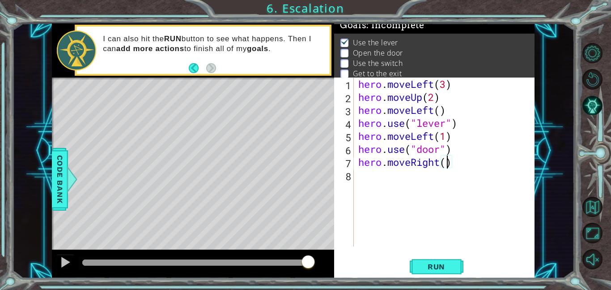
type textarea "hero.moveRight(3)"
click at [462, 167] on div "hero . moveLeft ( 3 ) hero . moveUp ( 2 ) hero . moveLeft ( ) hero . use ( "lev…" at bounding box center [447, 174] width 181 height 195
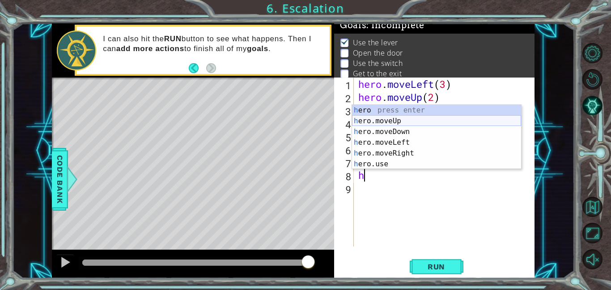
click at [439, 120] on div "h ero press enter h ero.moveUp press enter h ero.moveDown press enter h ero.mov…" at bounding box center [436, 148] width 169 height 86
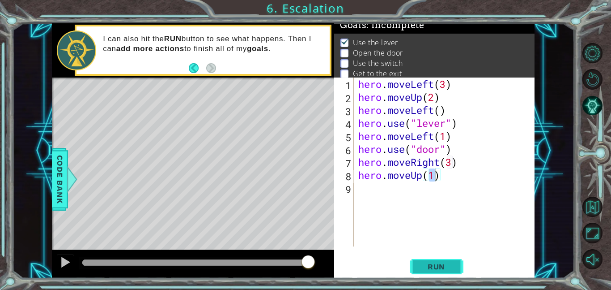
click at [427, 259] on button "Run" at bounding box center [437, 266] width 54 height 20
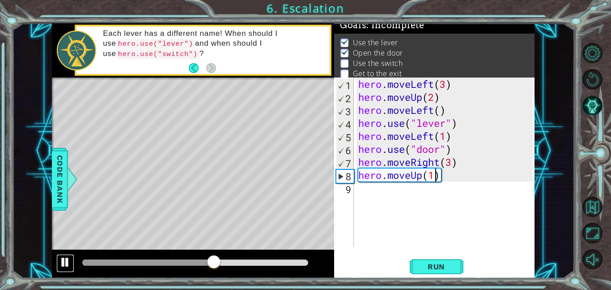
click at [65, 266] on div at bounding box center [66, 262] width 12 height 12
click at [479, 149] on div "hero . moveLeft ( 3 ) hero . moveUp ( 2 ) hero . moveLeft ( ) hero . use ( "lev…" at bounding box center [447, 174] width 181 height 195
click at [457, 141] on div "hero . moveLeft ( 3 ) hero . moveUp ( 2 ) hero . moveLeft ( ) hero . use ( "lev…" at bounding box center [447, 174] width 181 height 195
click at [461, 127] on div "hero . moveLeft ( 3 ) hero . moveUp ( 2 ) hero . moveLeft ( ) hero . use ( "lev…" at bounding box center [447, 174] width 181 height 195
type textarea "hero.use("lever")"
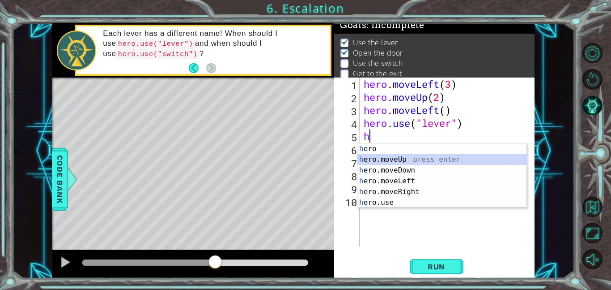
click at [419, 159] on div "h ero press enter h ero.moveUp press enter h ero.moveDown press enter h ero.mov…" at bounding box center [442, 186] width 169 height 86
type textarea "hero.moveUp(1)"
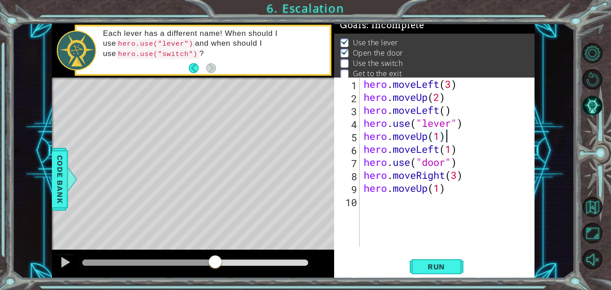
click at [452, 139] on div "hero . moveLeft ( 3 ) hero . moveUp ( 2 ) hero . moveLeft ( ) hero . use ( "lev…" at bounding box center [449, 174] width 175 height 195
click at [468, 190] on div "hero . moveLeft ( 3 ) hero . moveUp ( 2 ) hero . moveLeft ( ) hero . use ( "lev…" at bounding box center [449, 174] width 175 height 195
click at [460, 177] on div "hero . moveLeft ( 3 ) hero . moveUp ( 2 ) hero . moveLeft ( ) hero . use ( "lev…" at bounding box center [449, 174] width 175 height 195
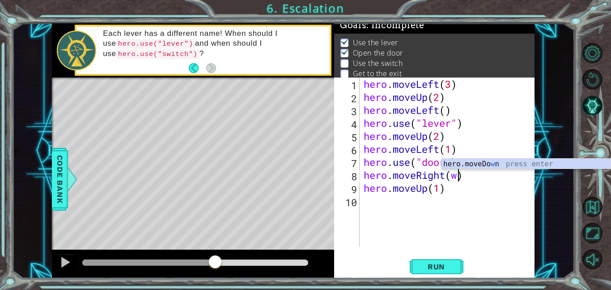
scroll to position [0, 4]
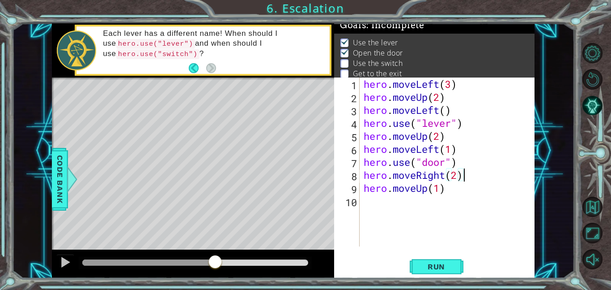
click at [472, 176] on div "hero . moveLeft ( 3 ) hero . moveUp ( 2 ) hero . moveLeft ( ) hero . use ( "lev…" at bounding box center [449, 174] width 175 height 195
type textarea "hero.moveRight(2)"
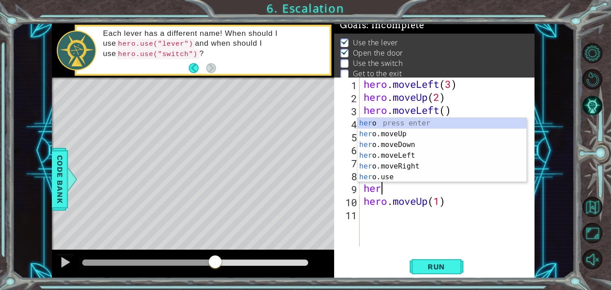
click at [461, 181] on body "1 ההההההההההההההההההההההההההההההההההההההההההההההההההההההההההההההההההההההההההההה…" at bounding box center [305, 145] width 611 height 290
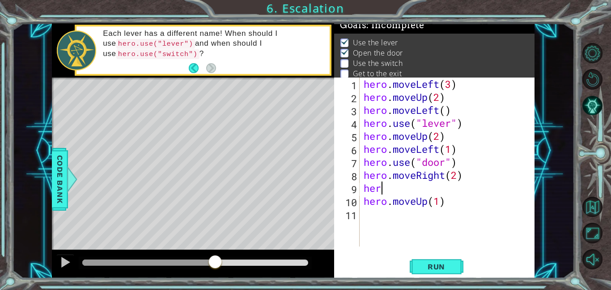
click at [391, 188] on div "hero . moveLeft ( 3 ) hero . moveUp ( 2 ) hero . moveLeft ( ) hero . use ( "lev…" at bounding box center [449, 174] width 175 height 195
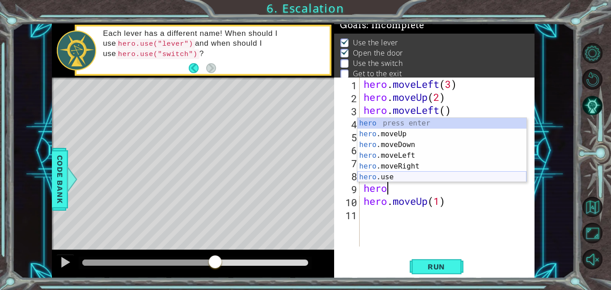
click at [378, 174] on div "hero press enter hero .moveUp press enter hero .moveDown press enter hero .move…" at bounding box center [442, 161] width 169 height 86
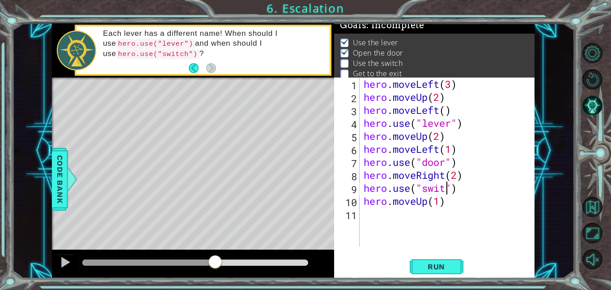
scroll to position [0, 4]
click at [471, 184] on div "hero . moveLeft ( 3 ) hero . moveUp ( 2 ) hero . moveLeft ( ) hero . use ( "lev…" at bounding box center [449, 174] width 175 height 195
type textarea "hero.use("switch")"
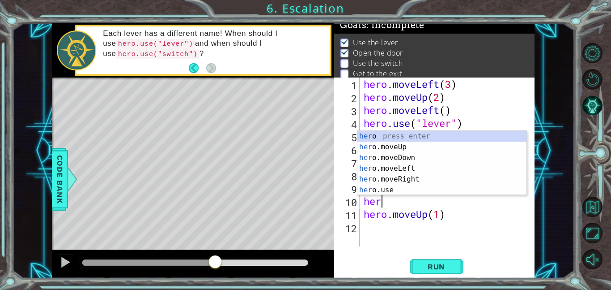
scroll to position [0, 0]
click at [417, 179] on div "hero press enter hero .moveUp press enter hero .moveDown press enter hero .move…" at bounding box center [442, 174] width 169 height 86
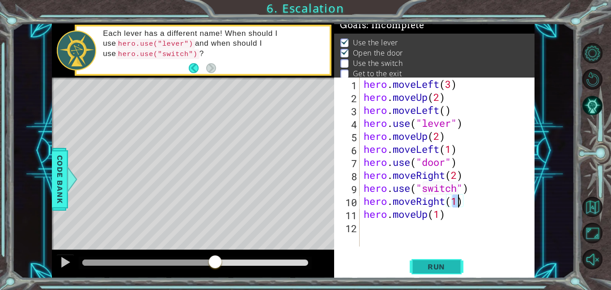
type textarea "hero.moveRight(1)"
click at [426, 266] on span "Run" at bounding box center [436, 266] width 35 height 9
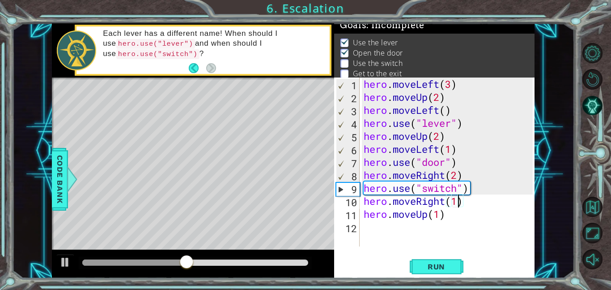
click at [435, 226] on div "hero . moveLeft ( 3 ) hero . moveUp ( 2 ) hero . moveLeft ( ) hero . use ( "lev…" at bounding box center [449, 174] width 175 height 195
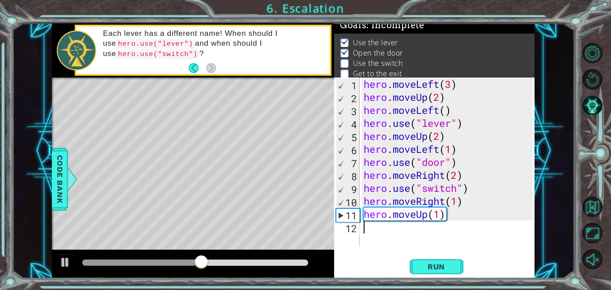
click at [452, 134] on div "hero . moveLeft ( 3 ) hero . moveUp ( 2 ) hero . moveLeft ( ) hero . use ( "lev…" at bounding box center [449, 174] width 175 height 195
click at [73, 265] on button at bounding box center [65, 263] width 18 height 18
click at [387, 203] on div "hero . moveLeft ( 3 ) hero . moveUp ( 2 ) hero . moveLeft ( ) hero . use ( "lev…" at bounding box center [449, 174] width 175 height 195
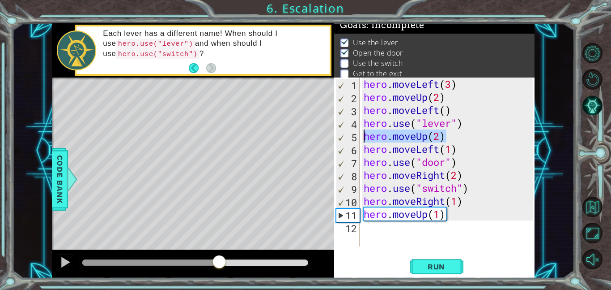
drag, startPoint x: 452, startPoint y: 140, endPoint x: 365, endPoint y: 136, distance: 86.9
click at [365, 136] on div "hero . moveLeft ( 3 ) hero . moveUp ( 2 ) hero . moveLeft ( ) hero . use ( "lev…" at bounding box center [449, 174] width 175 height 195
type textarea "hero.moveUp(2)"
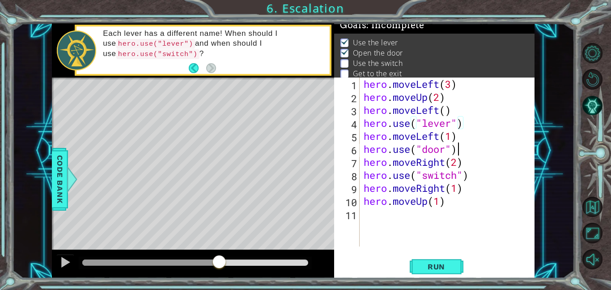
click at [466, 151] on div "hero . moveLeft ( 3 ) hero . moveUp ( 2 ) hero . moveLeft ( ) hero . use ( "lev…" at bounding box center [449, 174] width 175 height 195
click at [441, 270] on span "Run" at bounding box center [436, 266] width 35 height 9
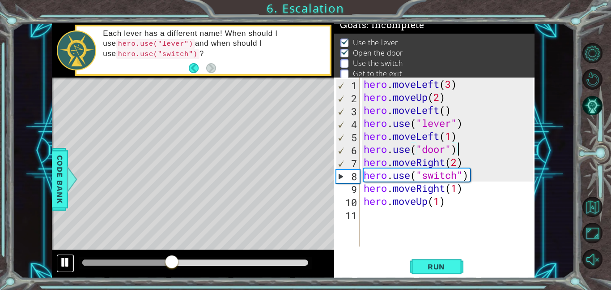
click at [61, 264] on div at bounding box center [66, 262] width 12 height 12
click at [418, 191] on div "hero . moveLeft ( 3 ) hero . moveUp ( 2 ) hero . moveLeft ( ) hero . use ( "lev…" at bounding box center [449, 174] width 175 height 195
click at [468, 164] on div "hero . moveLeft ( 3 ) hero . moveUp ( 2 ) hero . moveLeft ( ) hero . use ( "lev…" at bounding box center [449, 174] width 175 height 195
click at [463, 154] on div "hero . moveLeft ( 3 ) hero . moveUp ( 2 ) hero . moveLeft ( ) hero . use ( "lev…" at bounding box center [449, 174] width 175 height 195
type textarea "hero.use("door")"
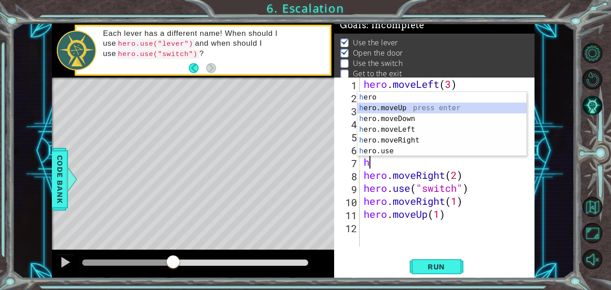
click at [416, 106] on div "h ero press enter h ero.moveUp press enter h ero.moveDown press enter h ero.mov…" at bounding box center [442, 135] width 169 height 86
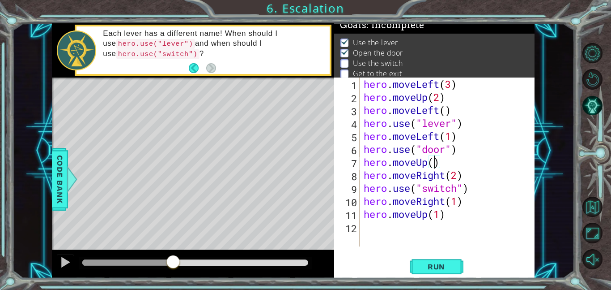
scroll to position [0, 3]
type textarea "hero.moveUp(2)"
click at [437, 266] on span "Run" at bounding box center [436, 266] width 35 height 9
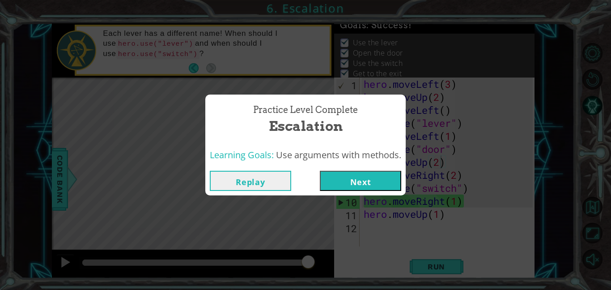
click at [345, 171] on button "Next" at bounding box center [360, 181] width 81 height 20
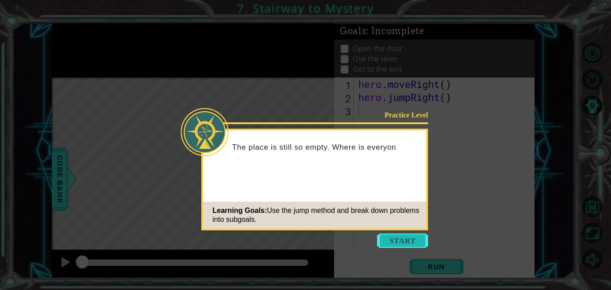
click at [389, 235] on button "Start" at bounding box center [402, 240] width 51 height 14
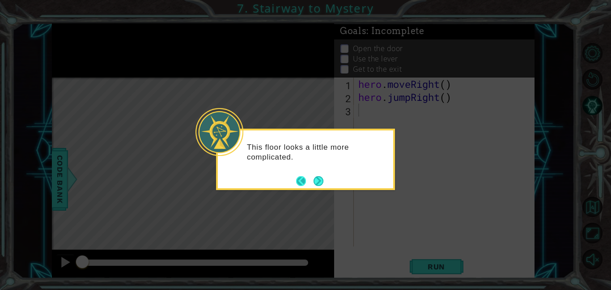
click at [300, 182] on button "Back" at bounding box center [304, 181] width 17 height 10
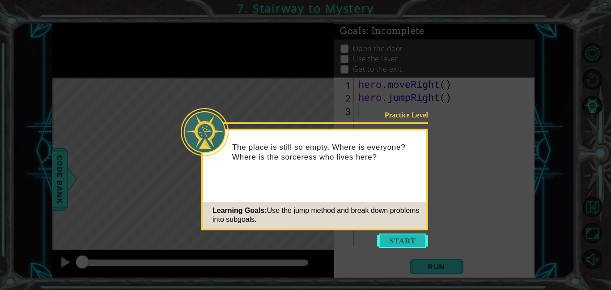
click at [401, 238] on button "Start" at bounding box center [402, 240] width 51 height 14
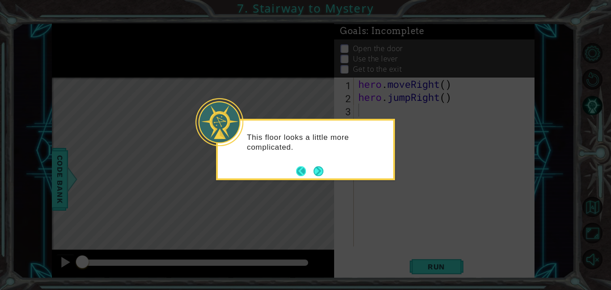
click at [297, 170] on button "Back" at bounding box center [304, 171] width 17 height 10
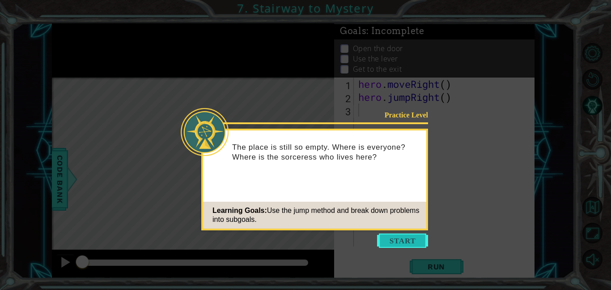
click at [406, 239] on button "Start" at bounding box center [402, 240] width 51 height 14
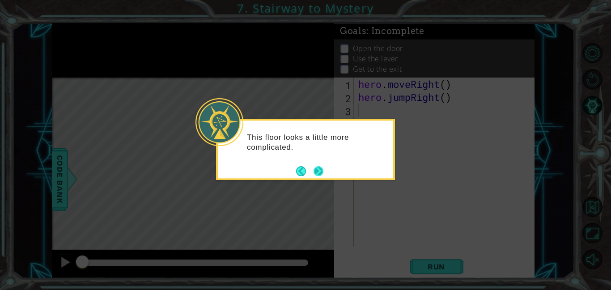
click at [314, 171] on button "Next" at bounding box center [319, 171] width 10 height 10
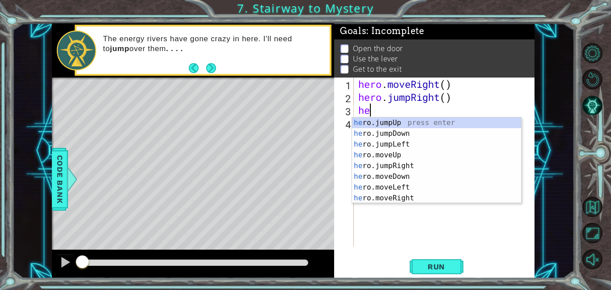
scroll to position [0, 0]
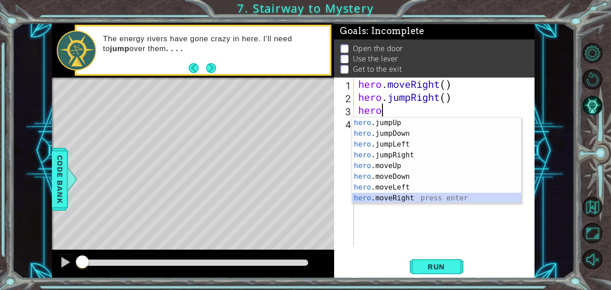
click at [414, 197] on div "hero .jumpUp press enter hero .jumpDown press enter hero .jumpLeft press enter …" at bounding box center [436, 170] width 169 height 107
type textarea "hero.moveRight(1)"
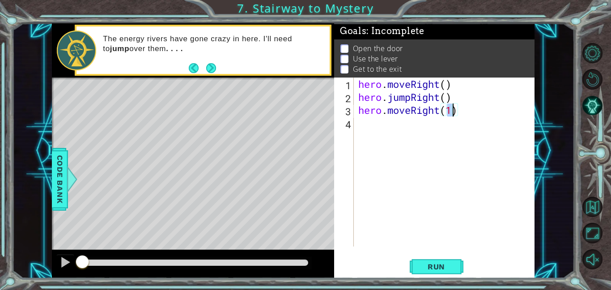
click at [405, 129] on div "hero . moveRight ( ) hero . jumpRight ( ) hero . moveRight ( 1 )" at bounding box center [447, 174] width 181 height 195
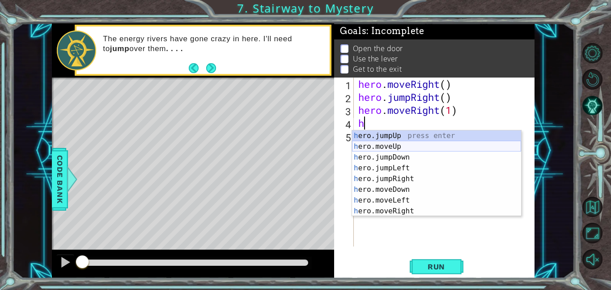
click at [407, 146] on div "h ero.jumpUp press enter h ero.moveUp press enter h ero.jumpDown press enter h …" at bounding box center [436, 183] width 169 height 107
type textarea "hero.moveUp(1)"
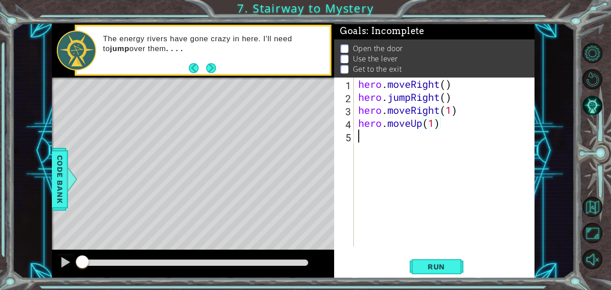
click at [401, 142] on div "hero . moveRight ( ) hero . jumpRight ( ) hero . moveRight ( 1 ) hero . moveUp …" at bounding box center [447, 174] width 181 height 195
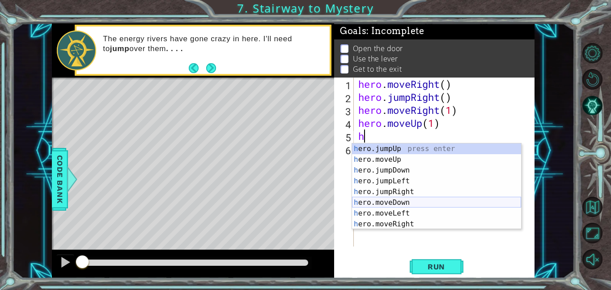
scroll to position [11, 0]
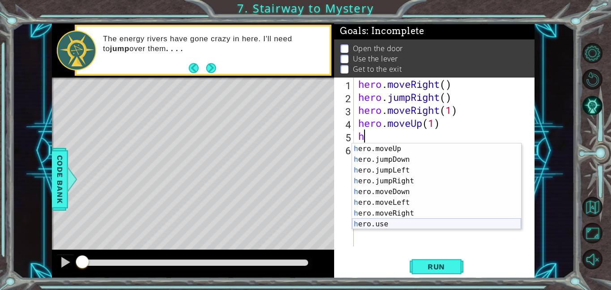
click at [402, 222] on div "h ero.moveUp press enter h ero.jumpDown press enter h ero.jumpLeft press enter …" at bounding box center [436, 196] width 169 height 107
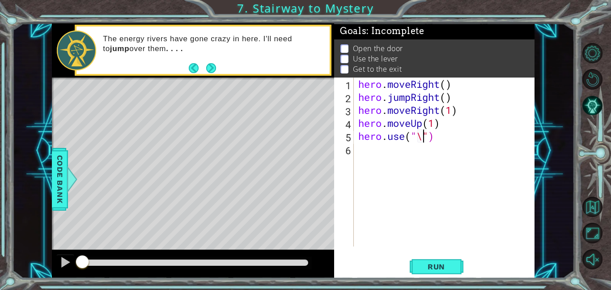
scroll to position [0, 3]
type textarea "hero.use("door")"
click at [420, 149] on div "hero . moveRight ( ) hero . jumpRight ( ) hero . moveRight ( 1 ) hero . moveUp …" at bounding box center [447, 174] width 181 height 195
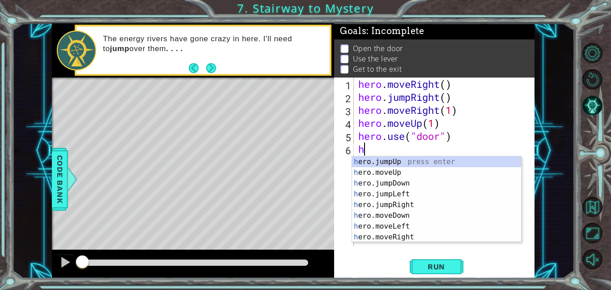
scroll to position [0, 0]
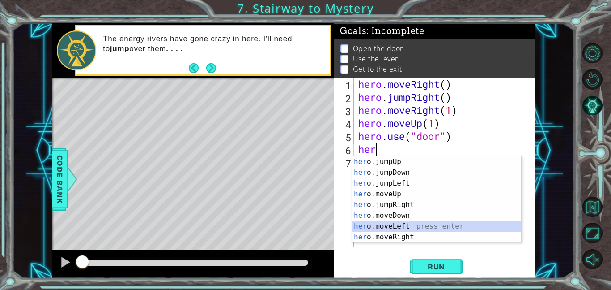
click at [407, 223] on div "her o.jumpUp press enter her o.jumpDown press enter her o.jumpLeft press enter …" at bounding box center [436, 209] width 169 height 107
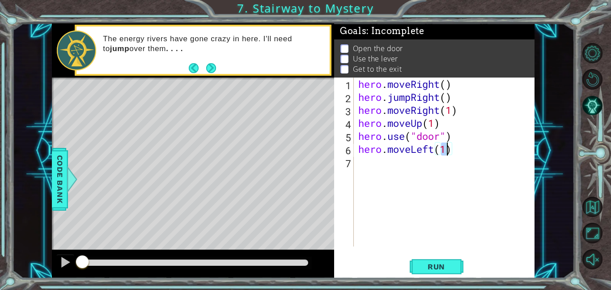
click at [464, 141] on div "hero . moveRight ( ) hero . jumpRight ( ) hero . moveRight ( 1 ) hero . moveUp …" at bounding box center [447, 174] width 181 height 195
type textarea "hero.use("door")"
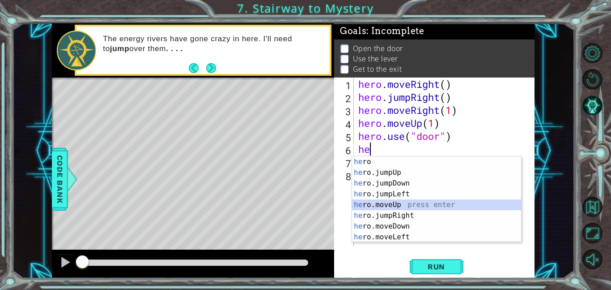
click at [397, 204] on div "he ro press enter he ro.jumpUp press enter he ro.jumpDown press enter he ro.jum…" at bounding box center [436, 209] width 169 height 107
type textarea "hero.moveUp(1)"
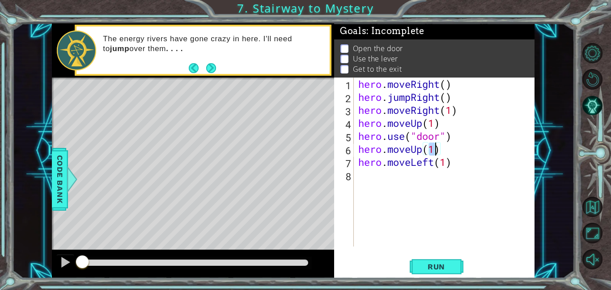
click at [389, 172] on div "hero . moveRight ( ) hero . jumpRight ( ) hero . moveRight ( 1 ) hero . moveUp …" at bounding box center [447, 174] width 181 height 195
click at [449, 166] on div "hero . moveRight ( ) hero . jumpRight ( ) hero . moveRight ( 1 ) hero . moveUp …" at bounding box center [447, 174] width 181 height 195
type textarea "hero.moveLeft(3)"
click at [389, 172] on div "hero . moveRight ( ) hero . jumpRight ( ) hero . moveRight ( 1 ) hero . moveUp …" at bounding box center [447, 174] width 181 height 195
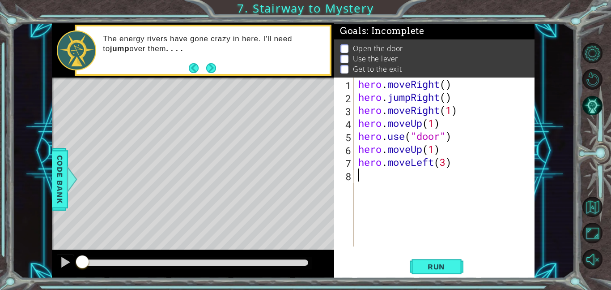
scroll to position [0, 0]
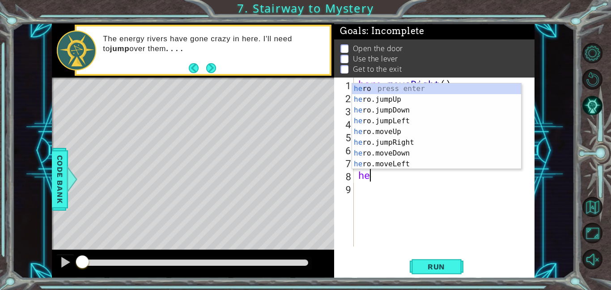
type textarea "hero"
click at [395, 100] on div "hero press enter hero .jumpUp press enter hero .jumpDown press enter hero .jump…" at bounding box center [436, 136] width 169 height 107
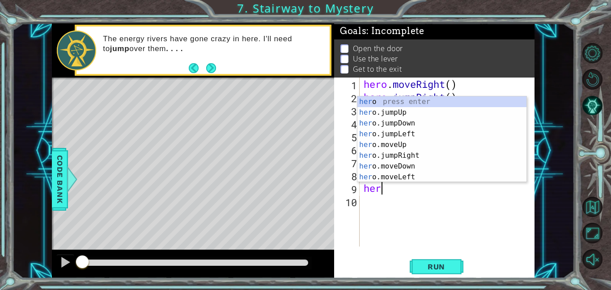
type textarea "hero"
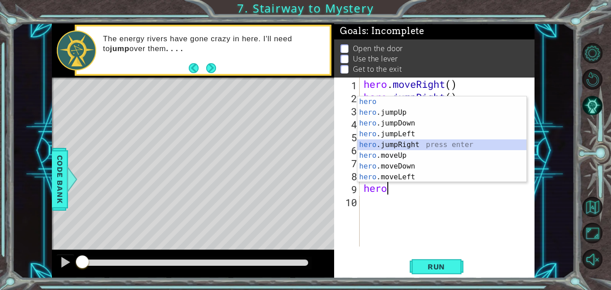
click at [408, 144] on div "hero press enter hero .jumpUp press enter hero .jumpDown press enter hero .jump…" at bounding box center [442, 149] width 169 height 107
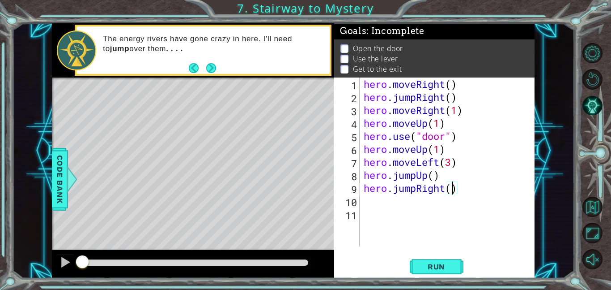
click at [455, 190] on div "hero . moveRight ( ) hero . jumpRight ( ) hero . moveRight ( 1 ) hero . moveUp …" at bounding box center [449, 174] width 175 height 195
click at [410, 187] on div "hero . moveRight ( ) hero . jumpRight ( ) hero . moveRight ( 1 ) hero . moveUp …" at bounding box center [449, 174] width 175 height 195
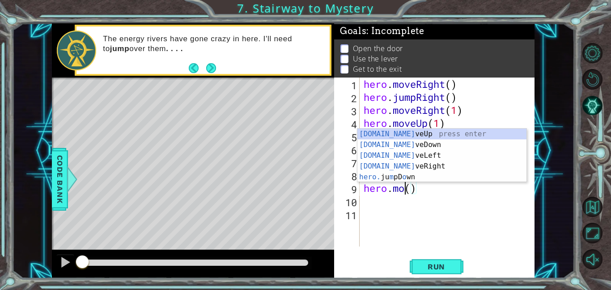
scroll to position [0, 2]
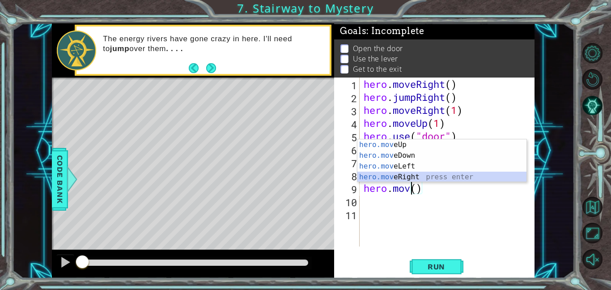
click at [438, 177] on div "hero.mov eUp press enter hero.mov eDown press enter hero.mov eLeft press enter …" at bounding box center [442, 171] width 169 height 64
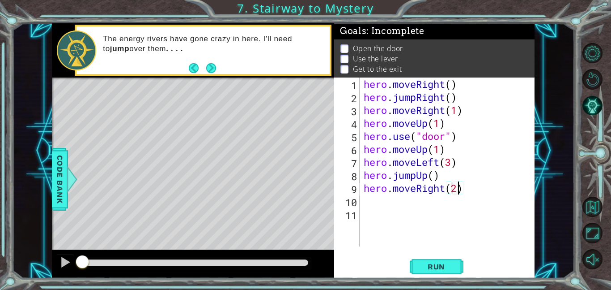
scroll to position [0, 4]
click at [450, 264] on span "Run" at bounding box center [436, 266] width 35 height 9
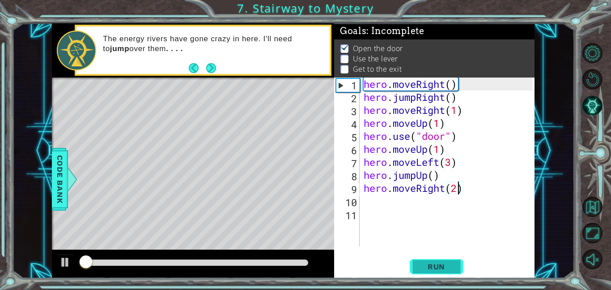
scroll to position [0, 0]
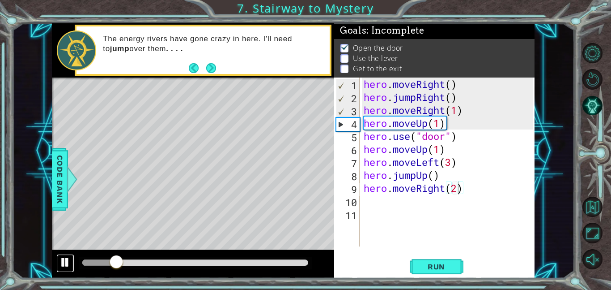
click at [61, 263] on div at bounding box center [66, 262] width 12 height 12
click at [452, 160] on div "hero . moveRight ( ) hero . jumpRight ( ) hero . moveRight ( 1 ) hero . moveUp …" at bounding box center [449, 174] width 175 height 195
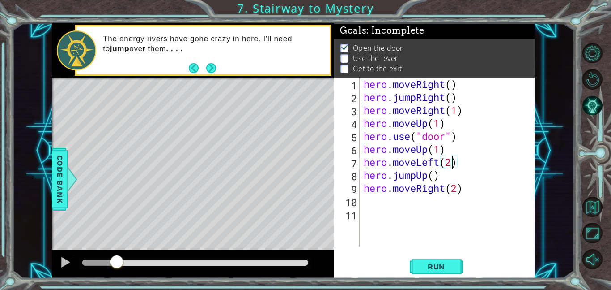
click at [468, 166] on div "hero . moveRight ( ) hero . jumpRight ( ) hero . moveRight ( 1 ) hero . moveUp …" at bounding box center [449, 174] width 175 height 195
click at [453, 161] on div "hero . moveRight ( ) hero . jumpRight ( ) hero . moveRight ( 1 ) hero . moveUp …" at bounding box center [449, 174] width 175 height 195
type textarea "hero.moveLeft(1)"
click at [464, 166] on div "hero . moveRight ( ) hero . jumpRight ( ) hero . moveRight ( 1 ) hero . moveUp …" at bounding box center [449, 174] width 175 height 195
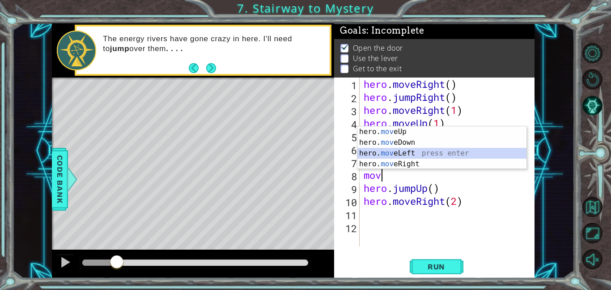
click at [426, 154] on div "hero. mov eUp press enter hero. mov eDown press enter hero. mov eLeft press ent…" at bounding box center [442, 158] width 169 height 64
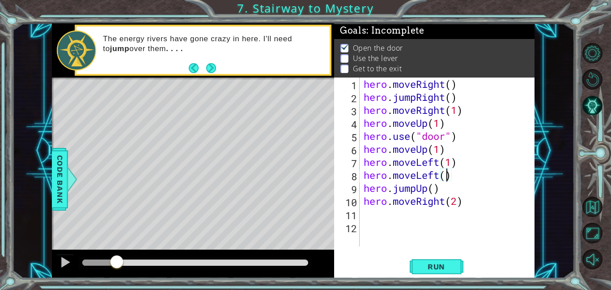
scroll to position [0, 4]
click at [461, 164] on div "hero . moveRight ( ) hero . jumpRight ( ) hero . moveRight ( 1 ) hero . moveUp …" at bounding box center [449, 174] width 175 height 195
type textarea "hero.moveLeft(1)"
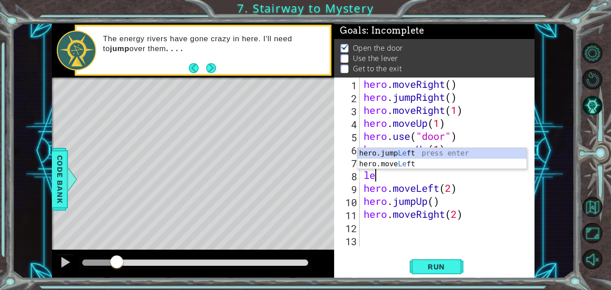
type textarea "l"
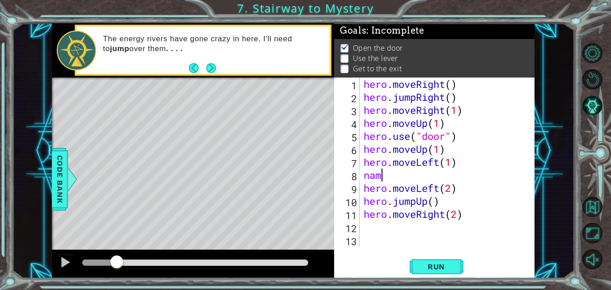
type textarea "n"
click at [438, 176] on div "hero . moveRight ( ) hero . jumpRight ( ) hero . moveRight ( 1 ) hero . moveUp …" at bounding box center [449, 174] width 175 height 195
click at [439, 266] on span "Run" at bounding box center [436, 266] width 35 height 9
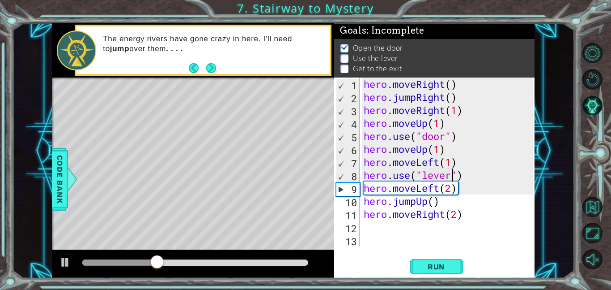
click at [443, 168] on div "hero . moveRight ( ) hero . jumpRight ( ) hero . moveRight ( 1 ) hero . moveUp …" at bounding box center [449, 174] width 175 height 195
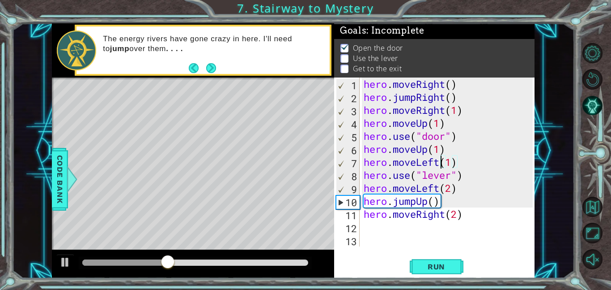
click at [440, 151] on div "hero . moveRight ( ) hero . jumpRight ( ) hero . moveRight ( 1 ) hero . moveUp …" at bounding box center [449, 174] width 175 height 195
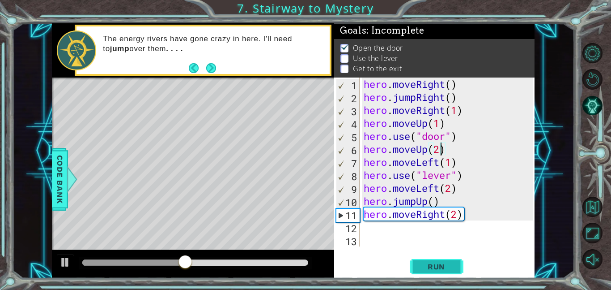
type textarea "hero.moveUp(2)"
click at [445, 264] on span "Run" at bounding box center [436, 266] width 35 height 9
